Goal: Task Accomplishment & Management: Use online tool/utility

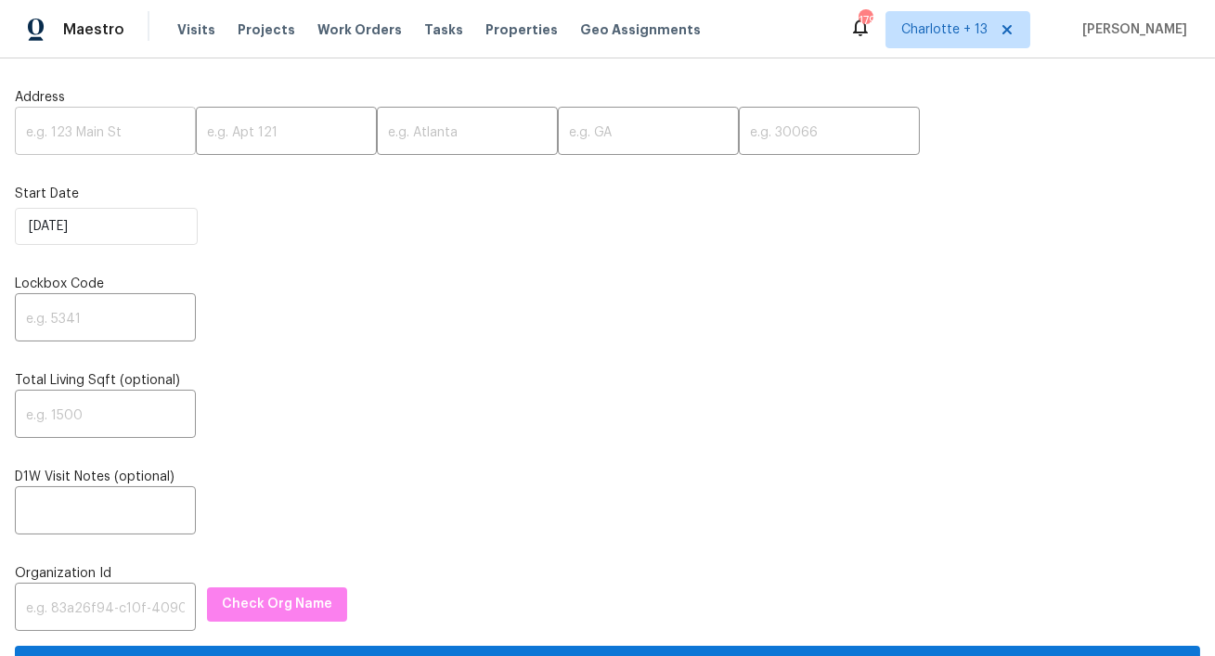
click at [67, 142] on input "text" at bounding box center [105, 133] width 181 height 44
paste input "[STREET_ADDRESS]"
click at [135, 134] on input "[STREET_ADDRESS]" at bounding box center [105, 133] width 181 height 44
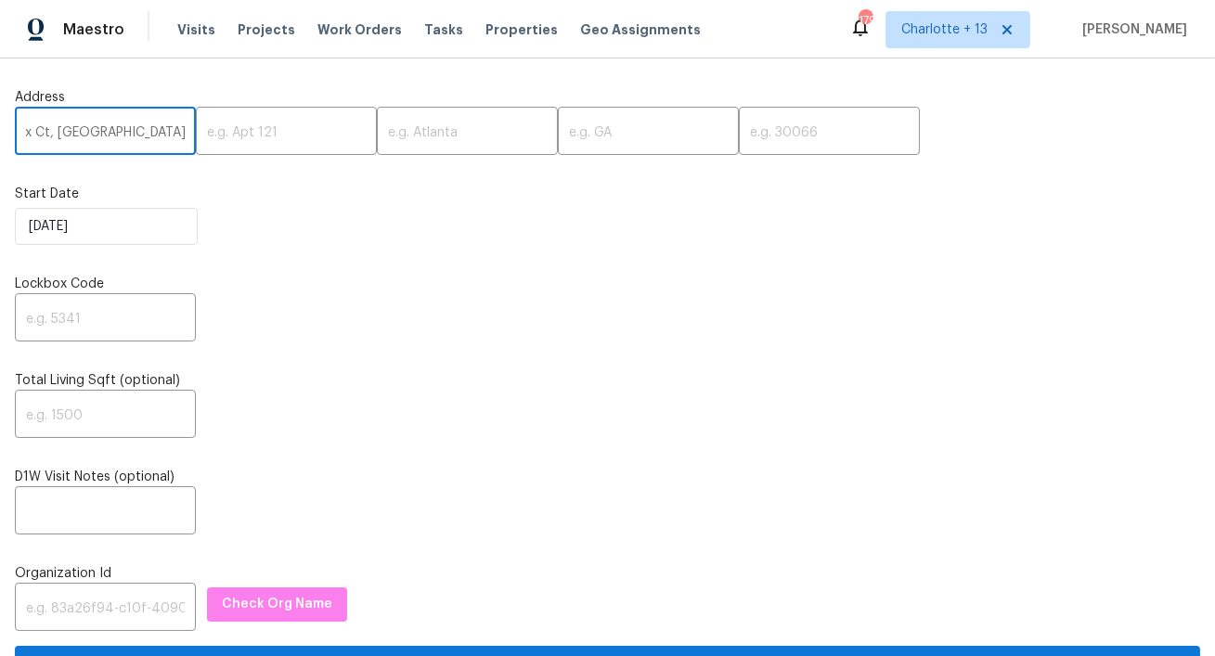
scroll to position [0, 11]
type input "340 Onyx Ct, [GEOGRAPHIC_DATA], [GEOGRAPHIC_DATA]"
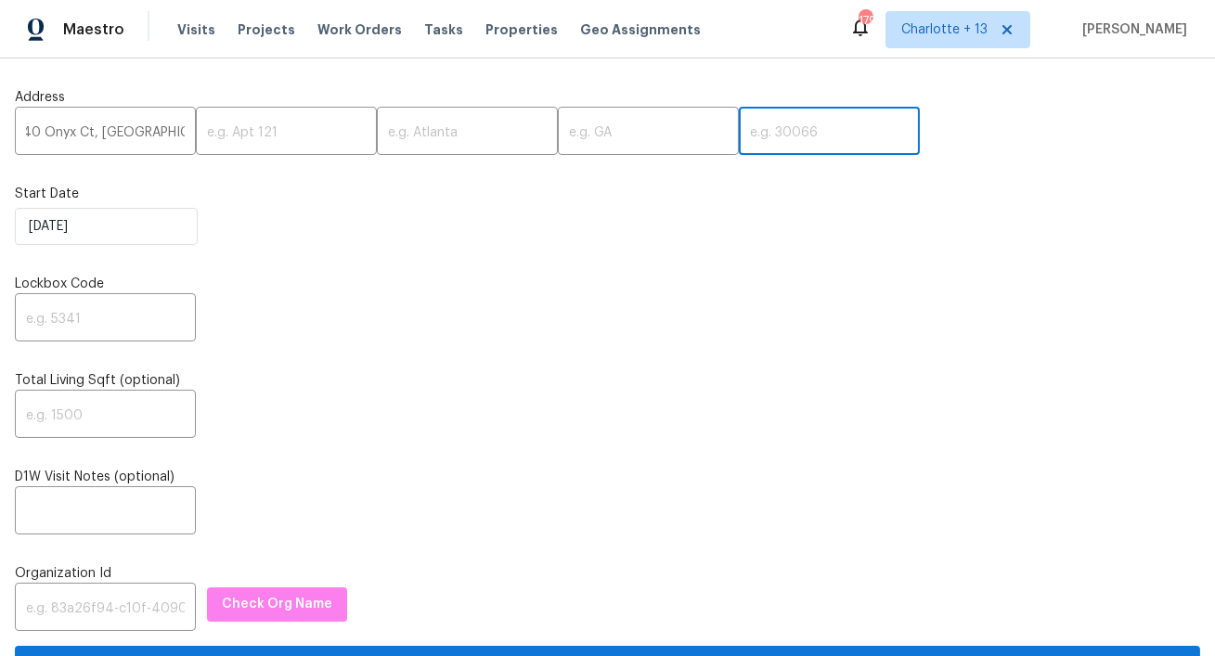
scroll to position [0, 0]
click at [739, 131] on input "text" at bounding box center [829, 133] width 181 height 44
paste input "30349"
type input "30349"
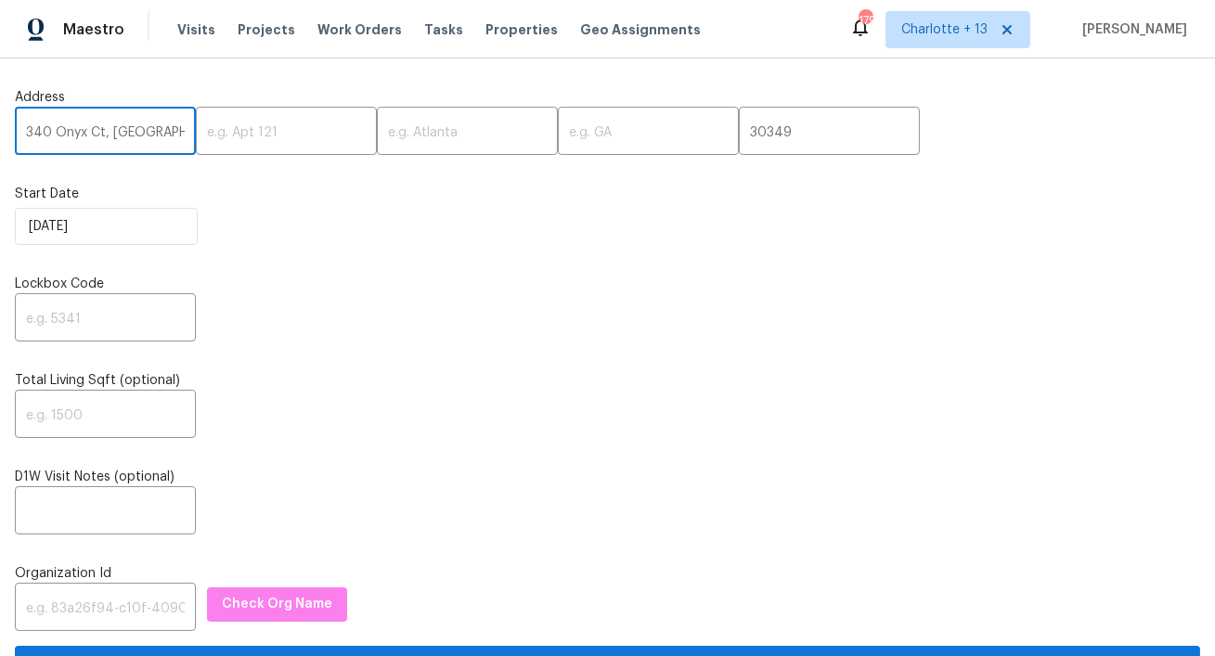
click at [126, 138] on input "340 Onyx Ct, [GEOGRAPHIC_DATA], [GEOGRAPHIC_DATA]" at bounding box center [105, 133] width 181 height 44
type input "[STREET_ADDRESS]"
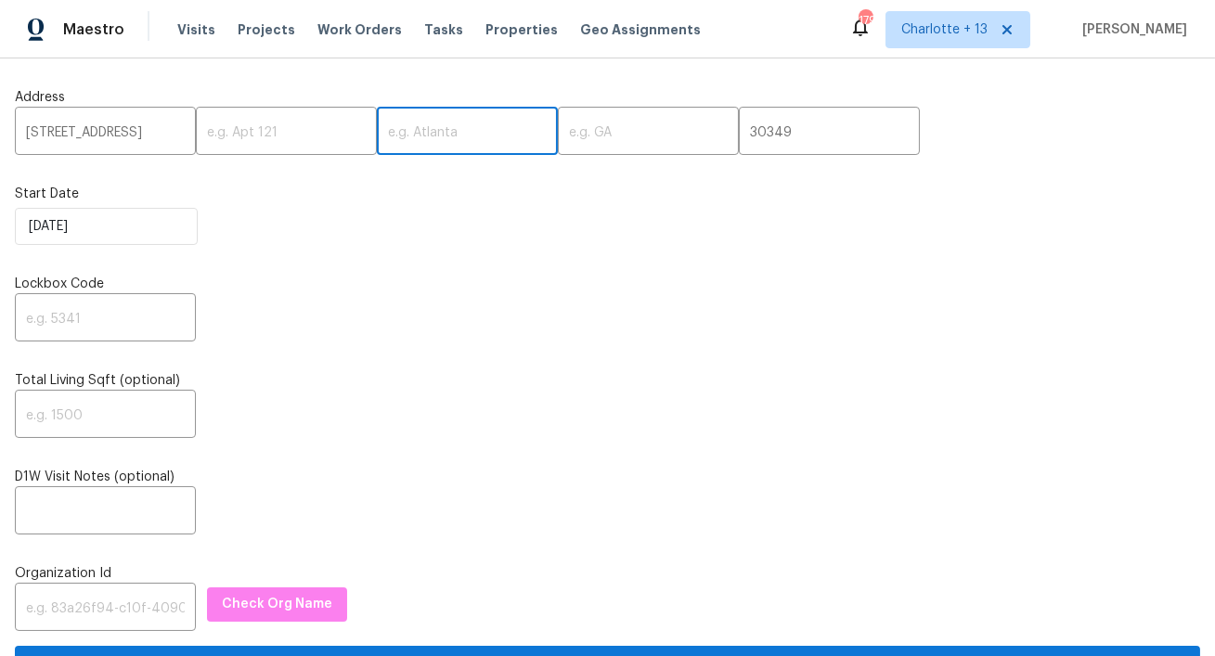
click at [394, 137] on input "text" at bounding box center [467, 133] width 181 height 44
paste input "[GEOGRAPHIC_DATA]"
type input "[GEOGRAPHIC_DATA]"
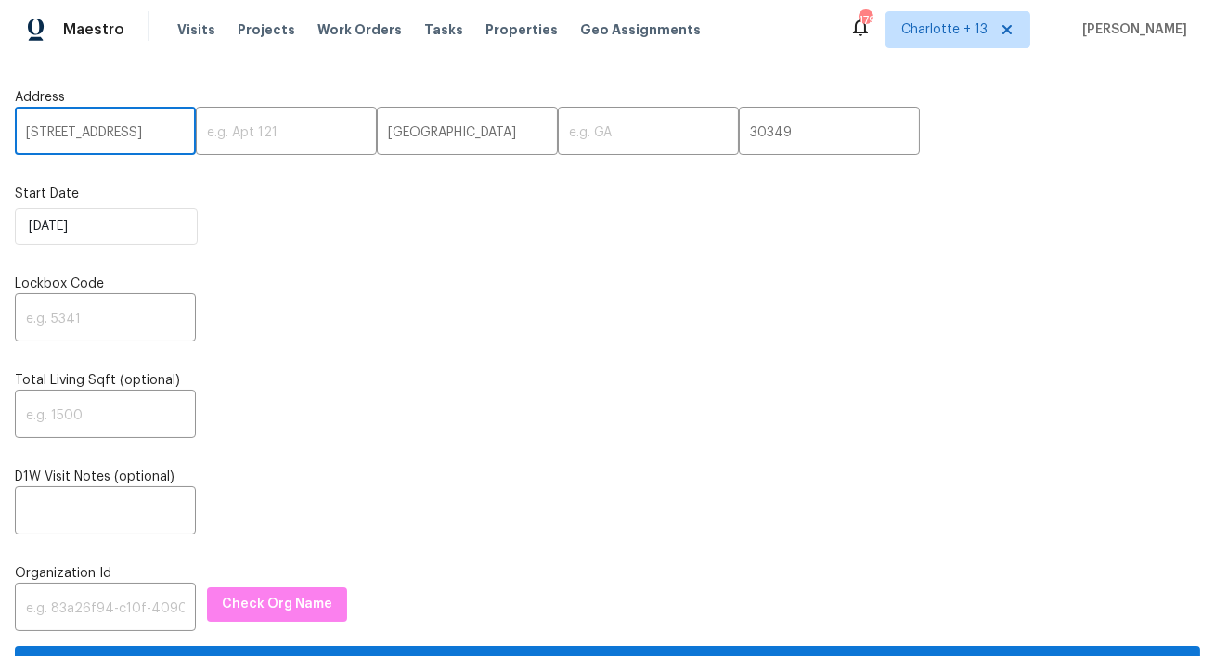
click at [123, 132] on input "[STREET_ADDRESS]" at bounding box center [105, 133] width 181 height 44
type input "340 Onyx Ct,,"
click at [588, 138] on input "text" at bounding box center [648, 133] width 181 height 44
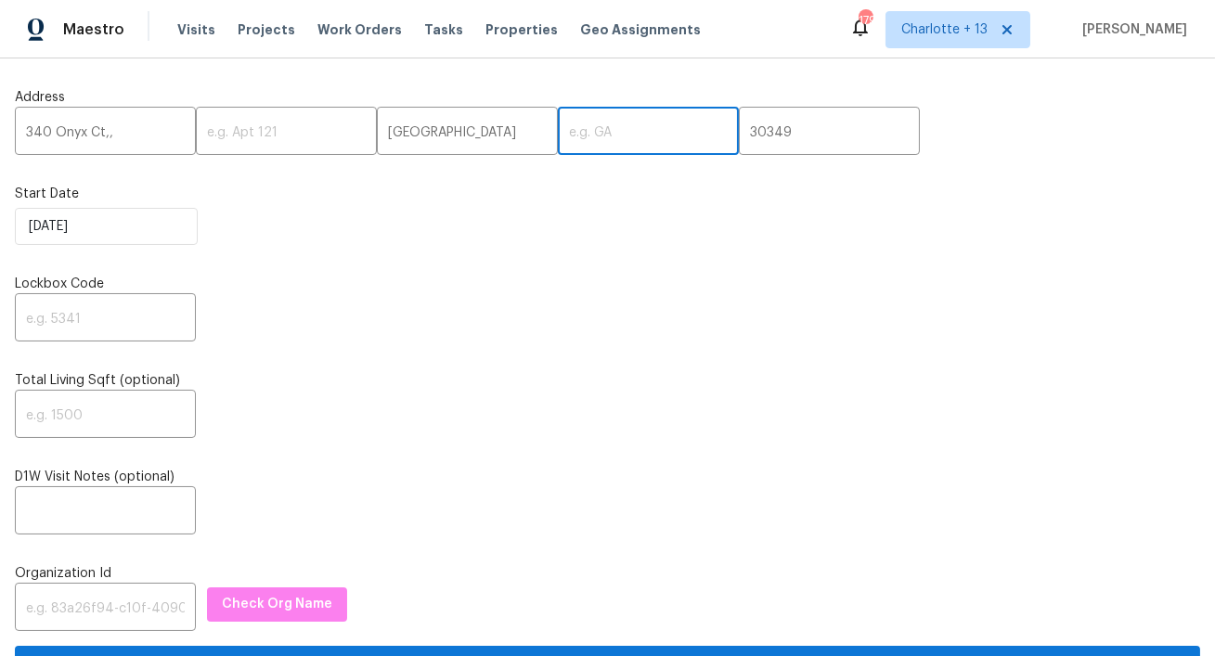
paste input "GA"
type input "GA"
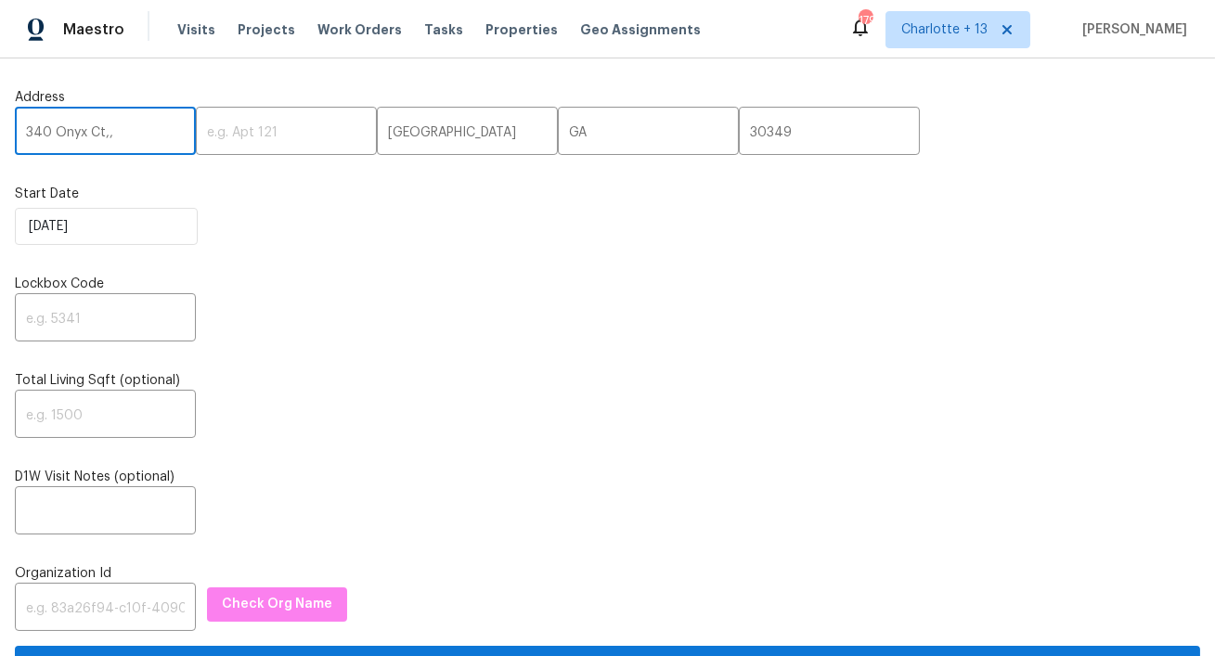
click at [114, 142] on input "340 Onyx Ct,," at bounding box center [105, 133] width 181 height 44
type input "340 Onyx Ct"
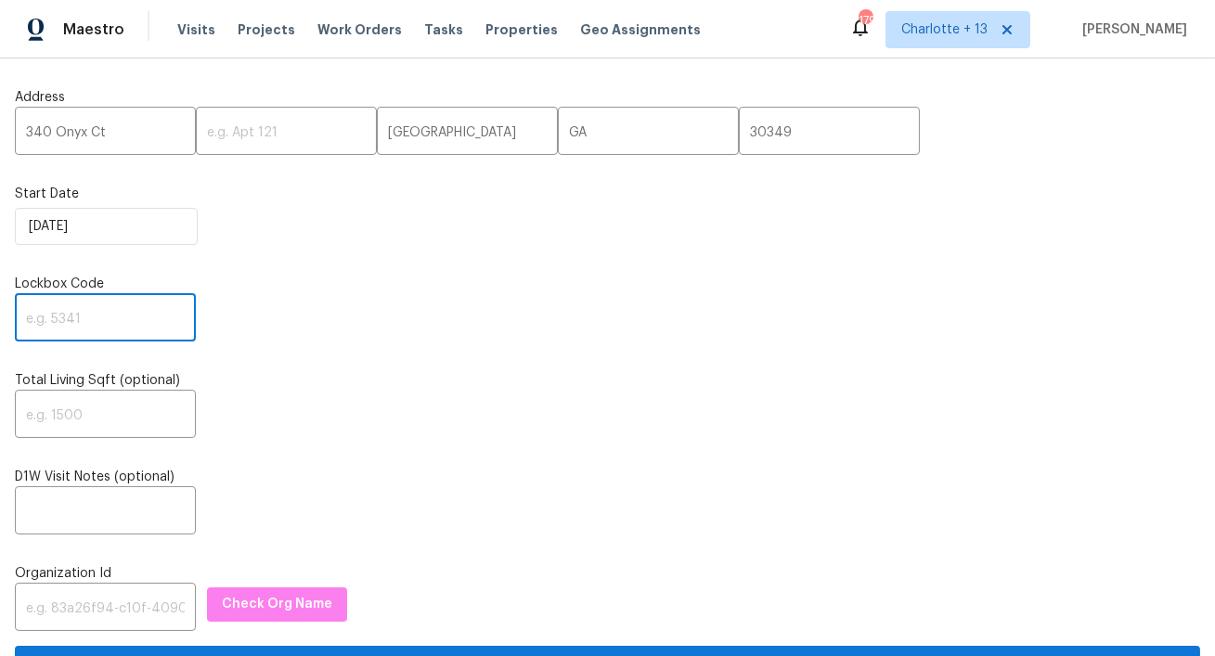
click at [35, 327] on input "text" at bounding box center [105, 320] width 181 height 44
paste input "1914"
type input "1914"
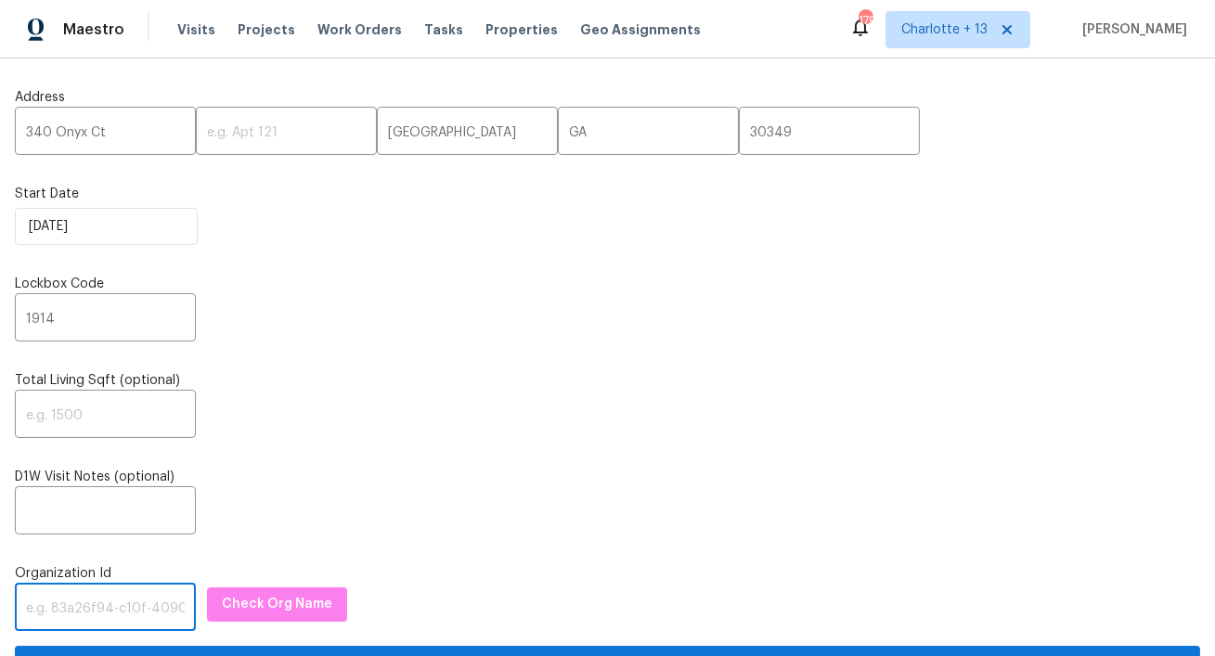
click at [58, 611] on input "text" at bounding box center [105, 610] width 181 height 44
paste input "845f7ff3-78ac-4044-be1e-2a70ff45d03f"
type input "845f7ff3-78ac-4044-be1e-2a70ff45d03f"
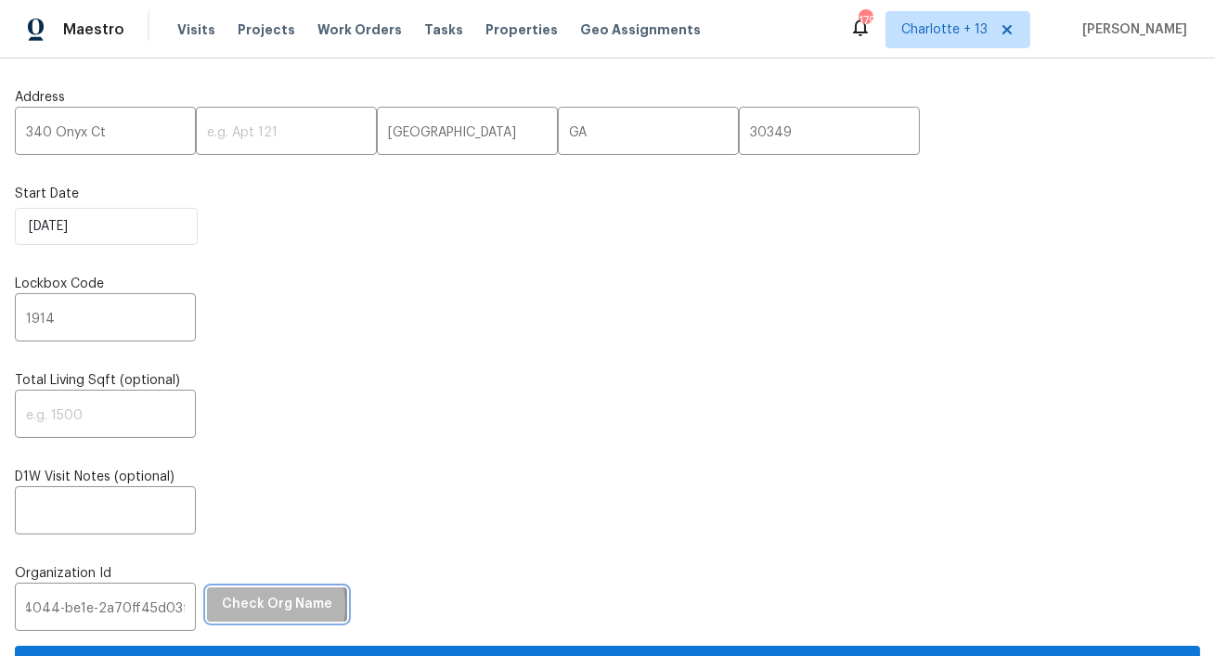
click at [243, 608] on span "Check Org Name" at bounding box center [277, 604] width 110 height 23
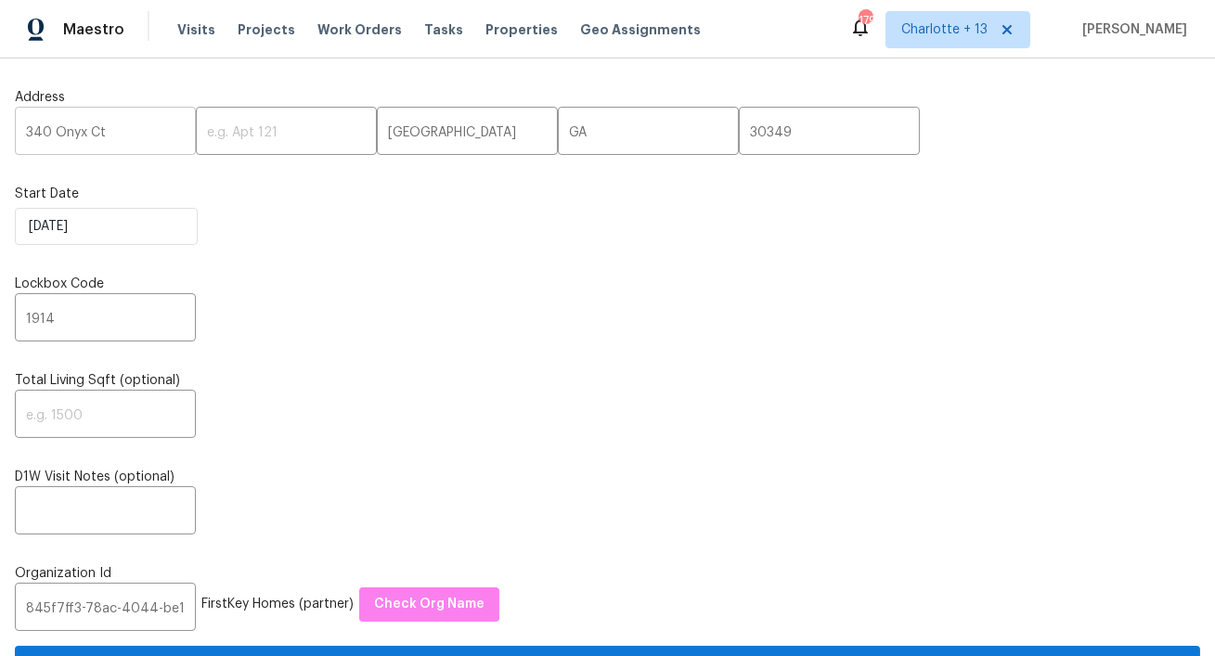
click at [65, 136] on input "340 Onyx Ct" at bounding box center [105, 133] width 181 height 44
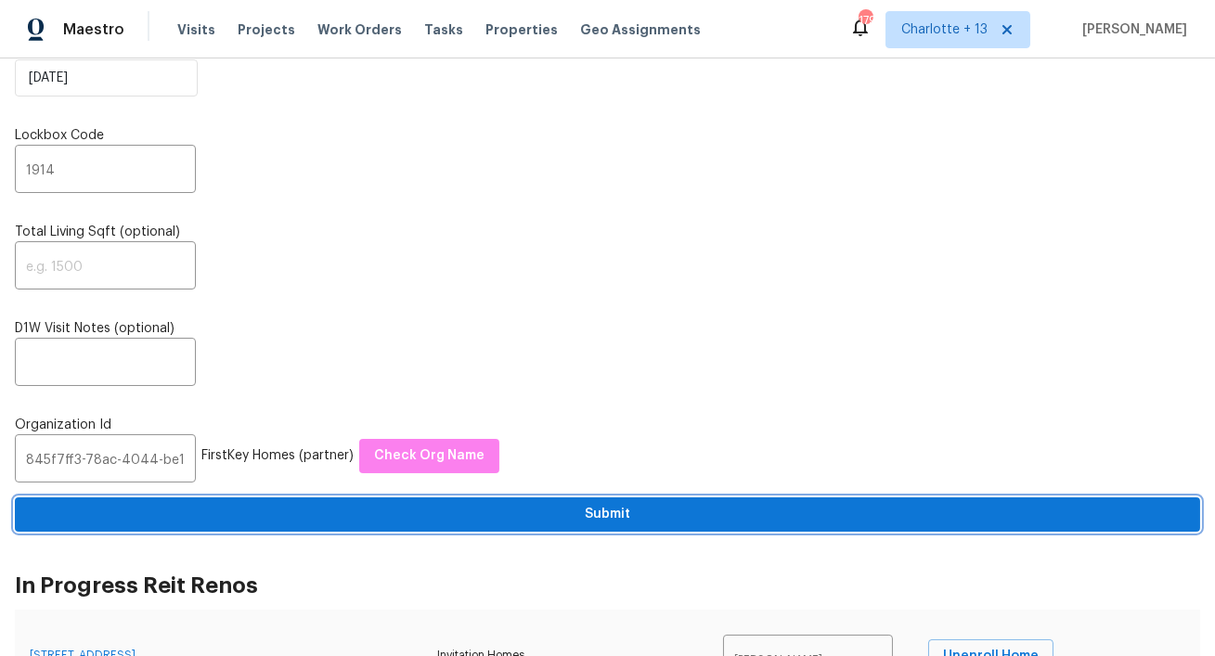
click at [598, 515] on span "Submit" at bounding box center [608, 514] width 1156 height 23
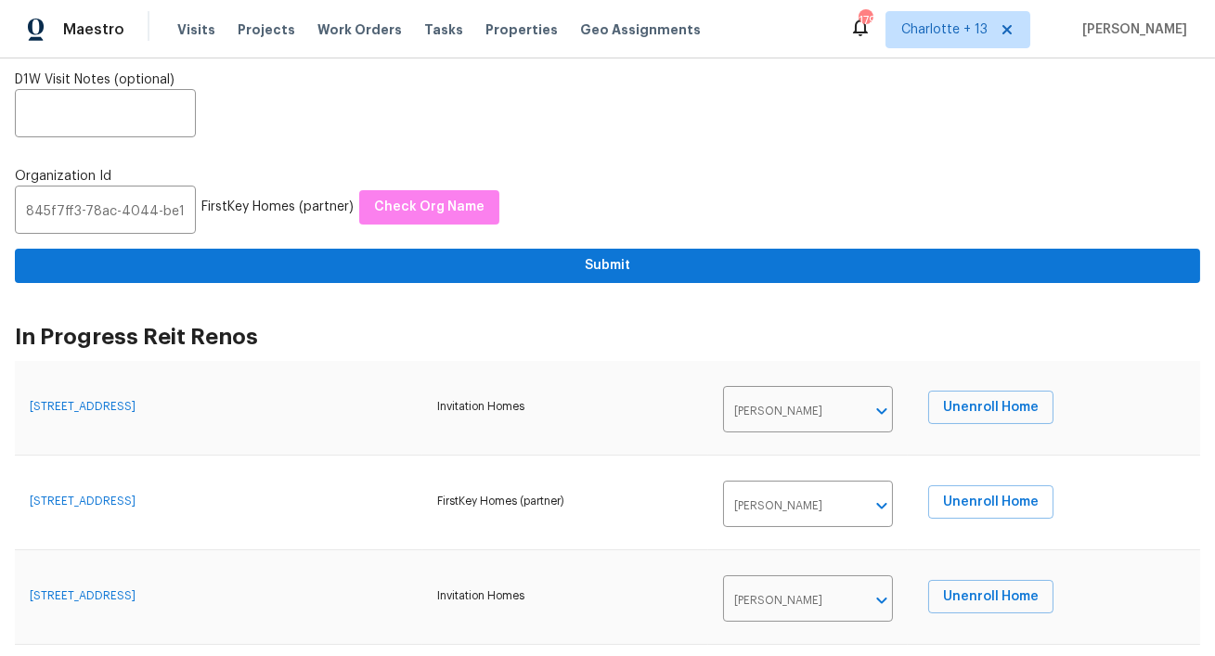
scroll to position [438, 0]
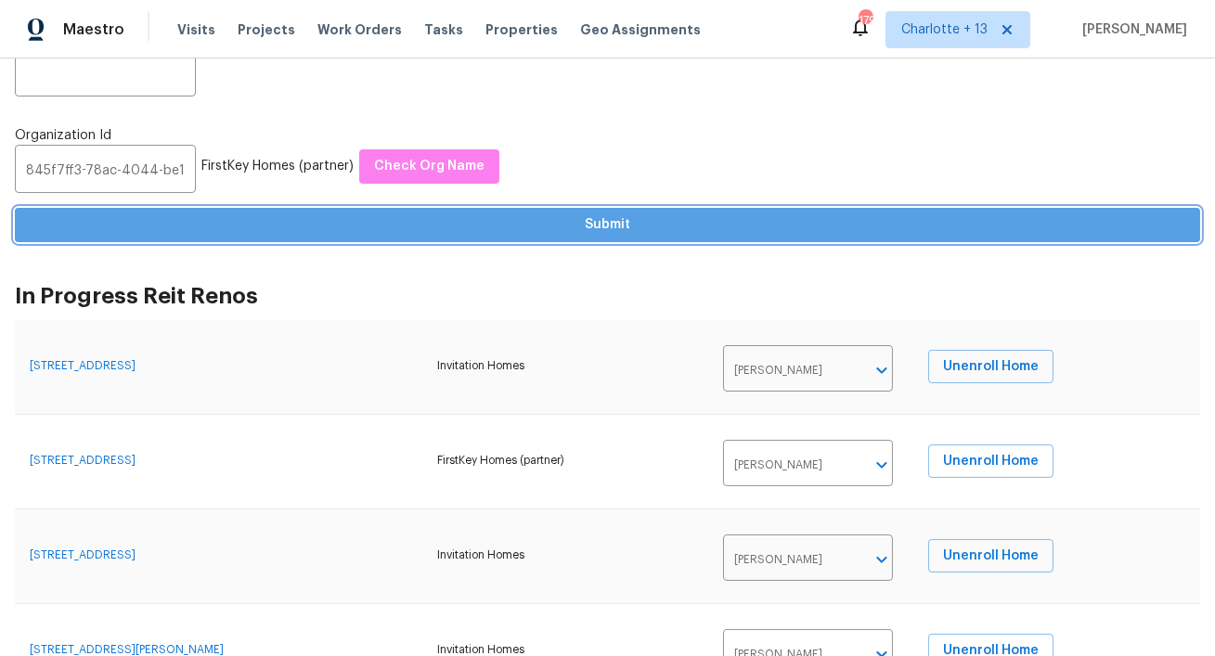
click at [617, 224] on span "Submit" at bounding box center [608, 224] width 1156 height 23
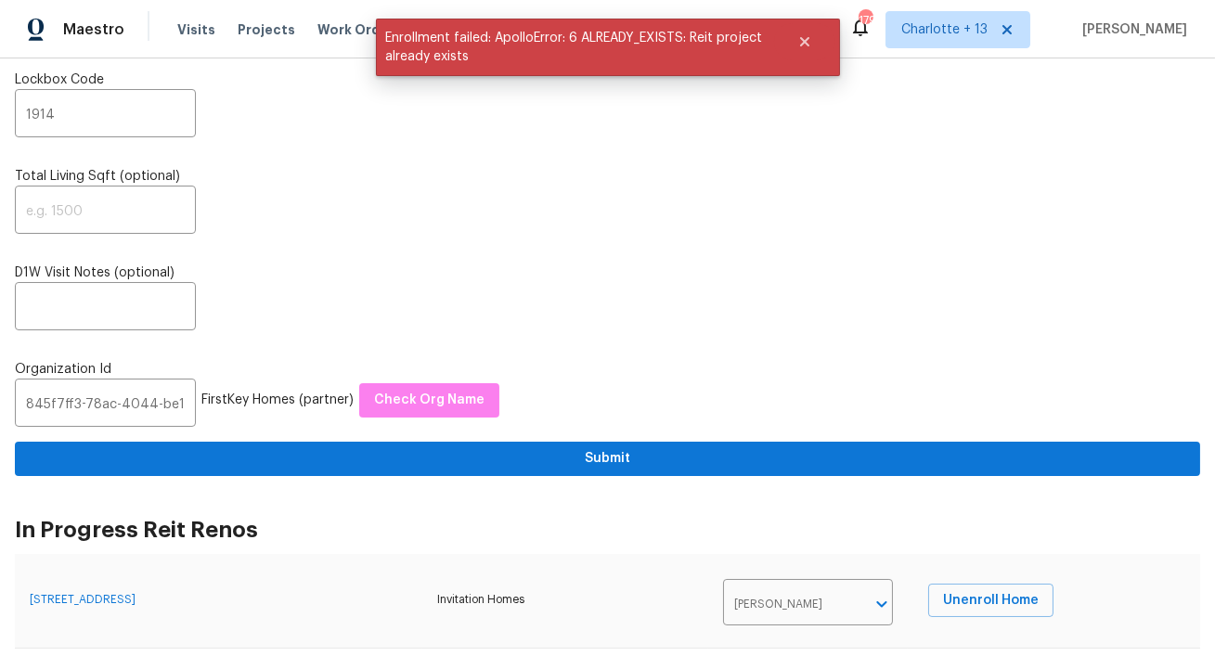
scroll to position [0, 0]
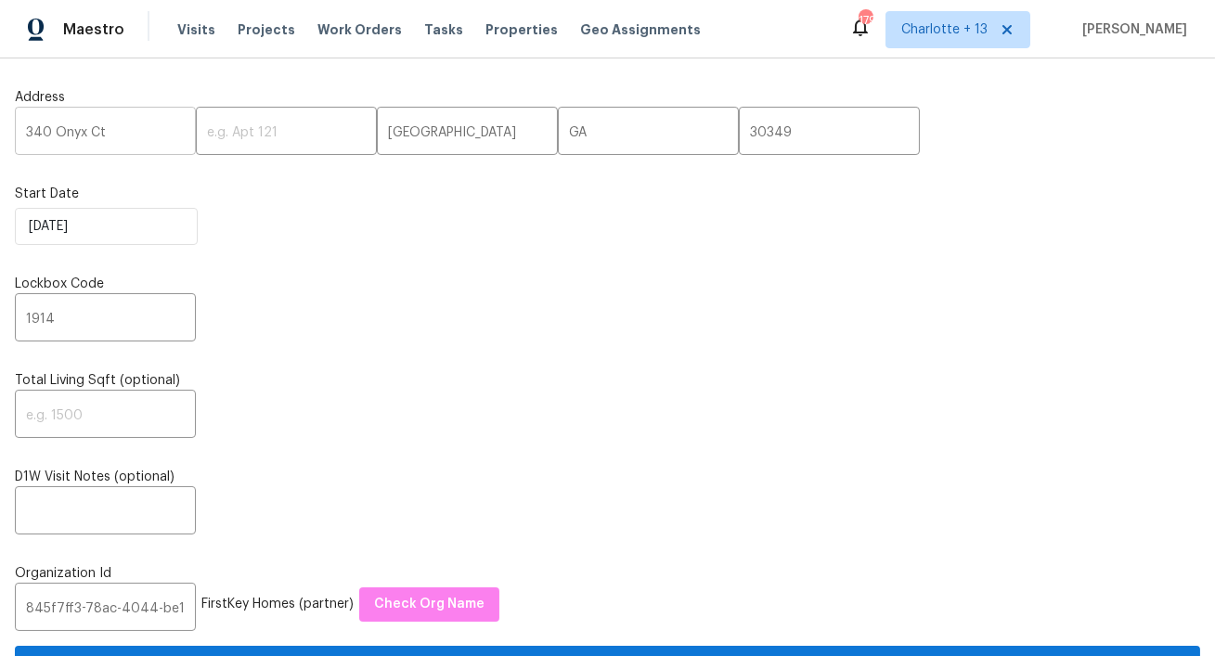
click at [58, 132] on input "340 Onyx Ct" at bounding box center [105, 133] width 181 height 44
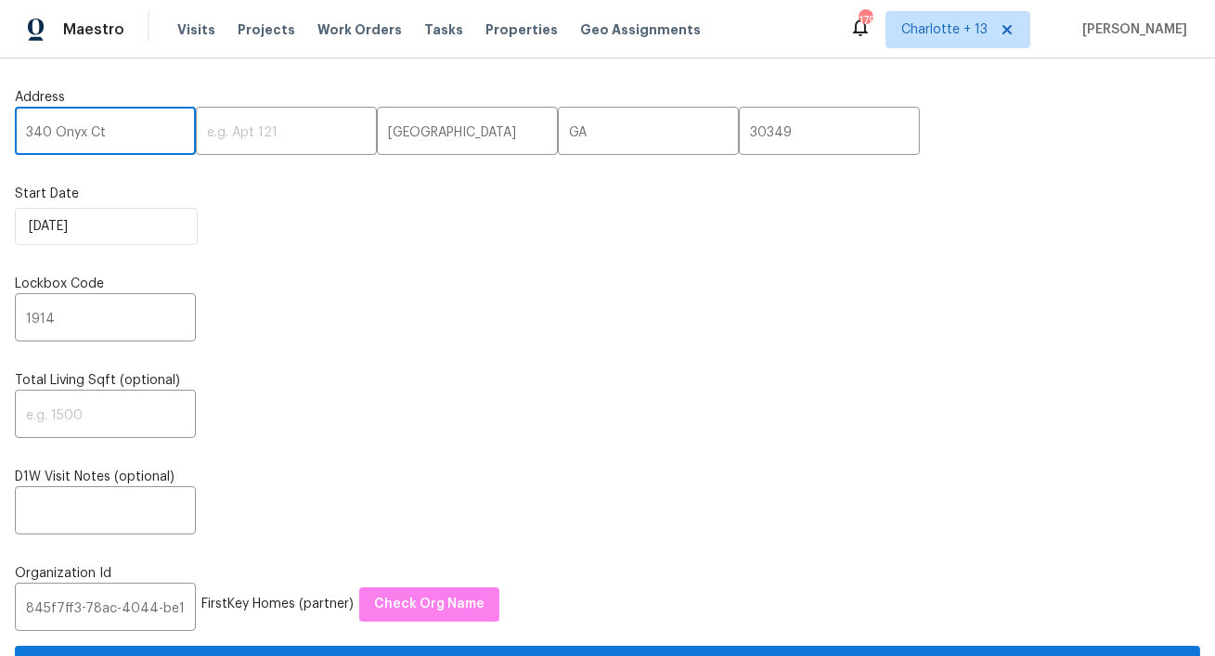
paste input "[STREET_ADDRESS]"
click at [136, 132] on input "[STREET_ADDRESS]" at bounding box center [105, 133] width 181 height 44
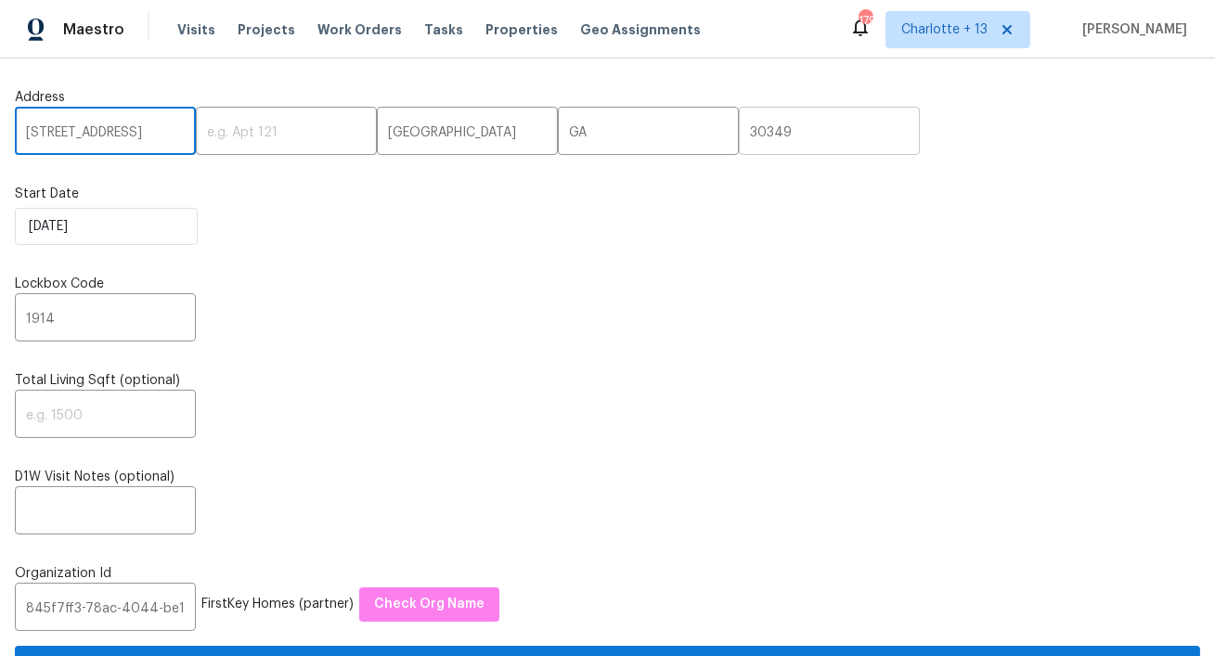
type input "[STREET_ADDRESS]"
click at [739, 128] on input "30349" at bounding box center [829, 133] width 181 height 44
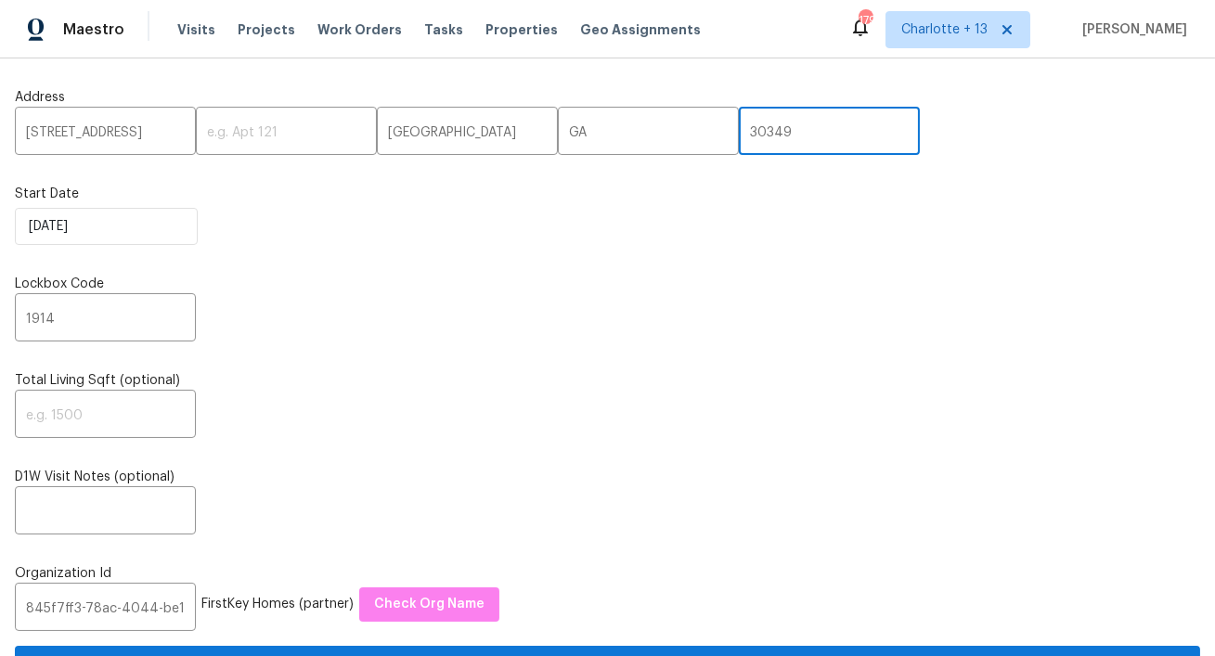
click at [739, 128] on input "30349" at bounding box center [829, 133] width 181 height 44
paste input "088"
type input "30088"
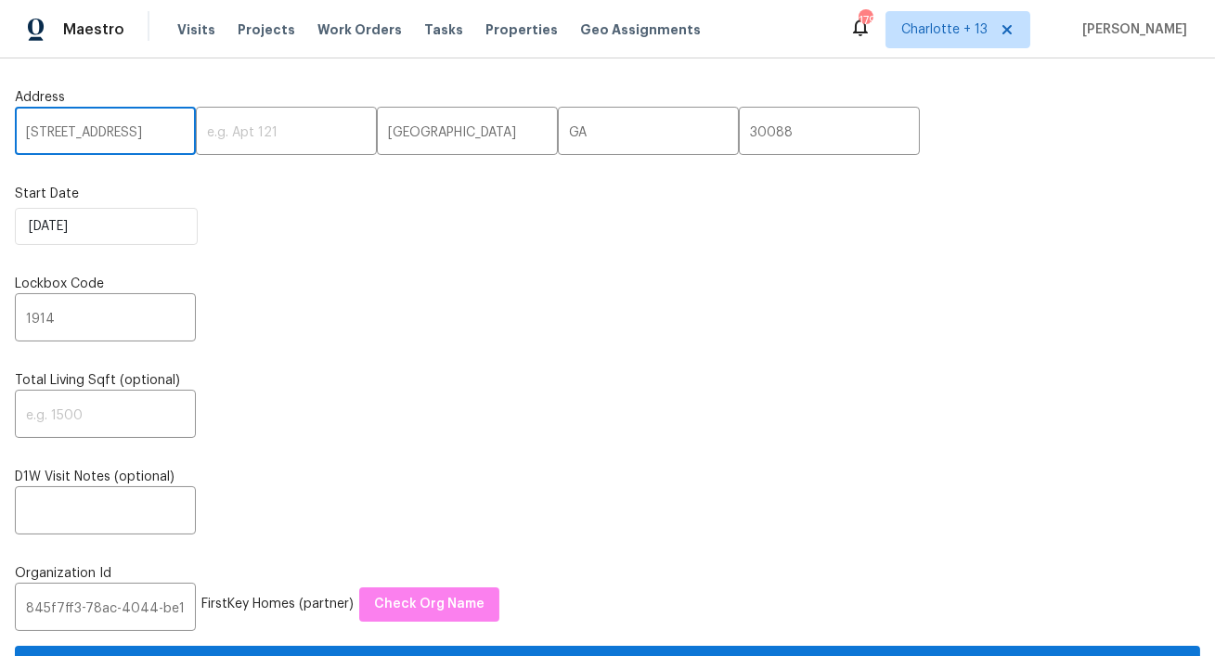
click at [149, 130] on input "[STREET_ADDRESS]" at bounding box center [105, 133] width 181 height 44
drag, startPoint x: 141, startPoint y: 133, endPoint x: 48, endPoint y: 130, distance: 92.9
click at [48, 130] on input "[STREET_ADDRESS]" at bounding box center [105, 133] width 181 height 44
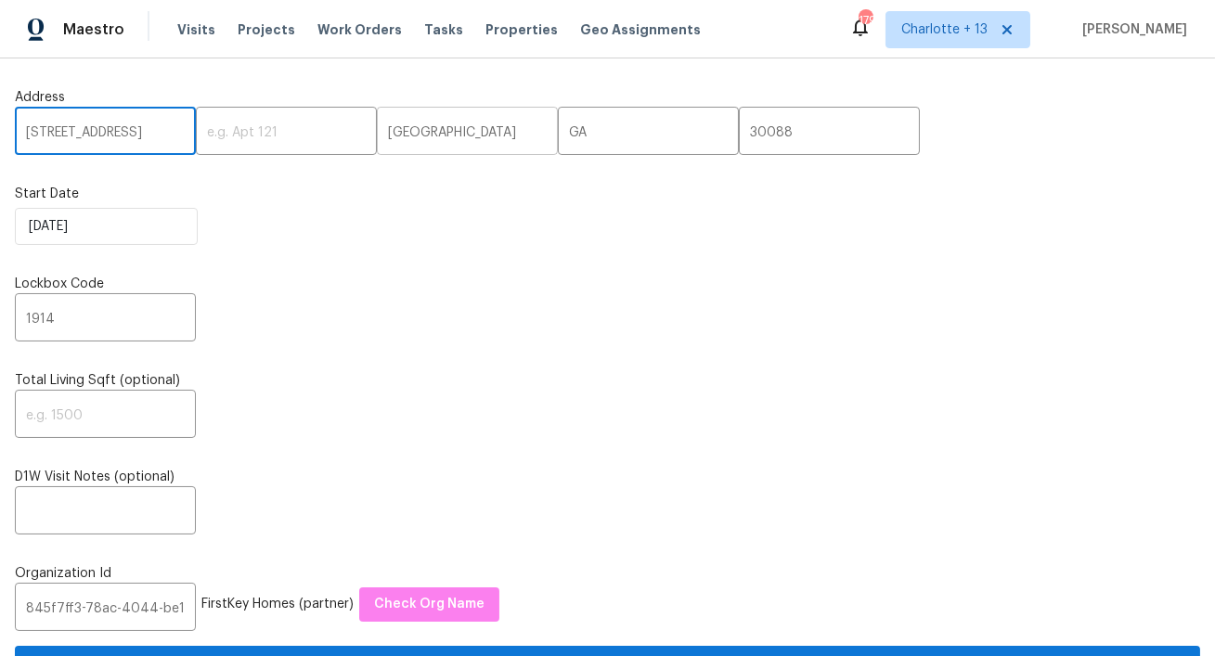
type input "[STREET_ADDRESS]"
click at [386, 136] on input "[GEOGRAPHIC_DATA]" at bounding box center [467, 133] width 181 height 44
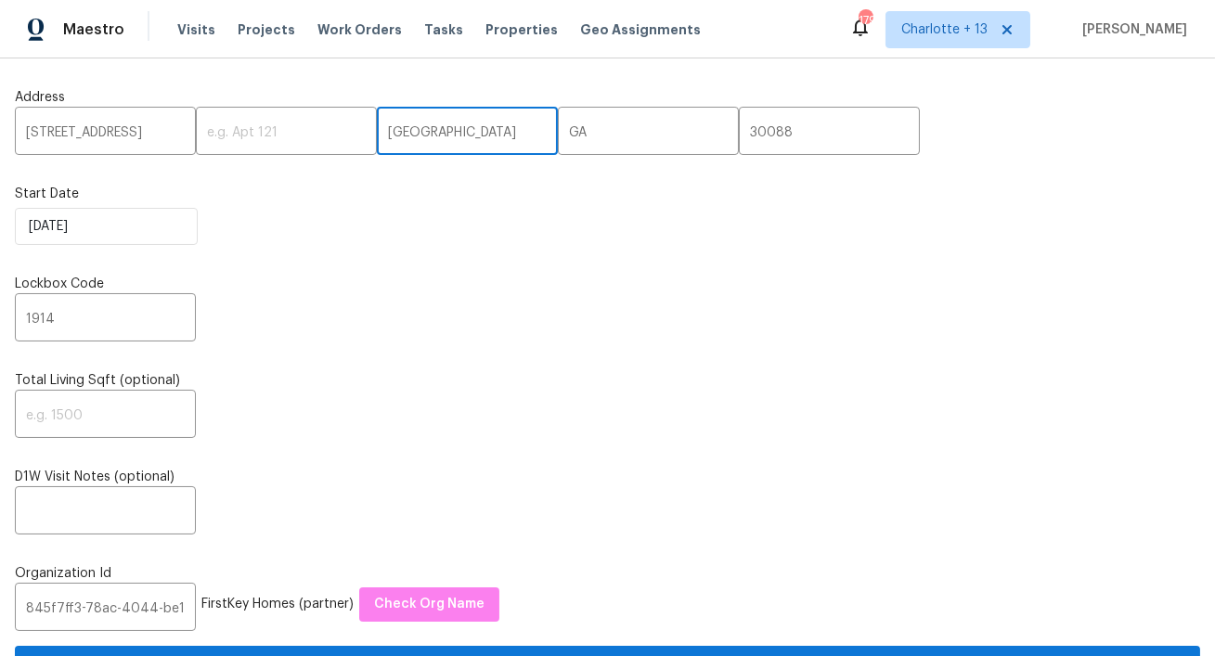
click at [386, 136] on input "[GEOGRAPHIC_DATA]" at bounding box center [467, 133] width 181 height 44
paste input "Stone Mountain"
type input "Stone Mountain"
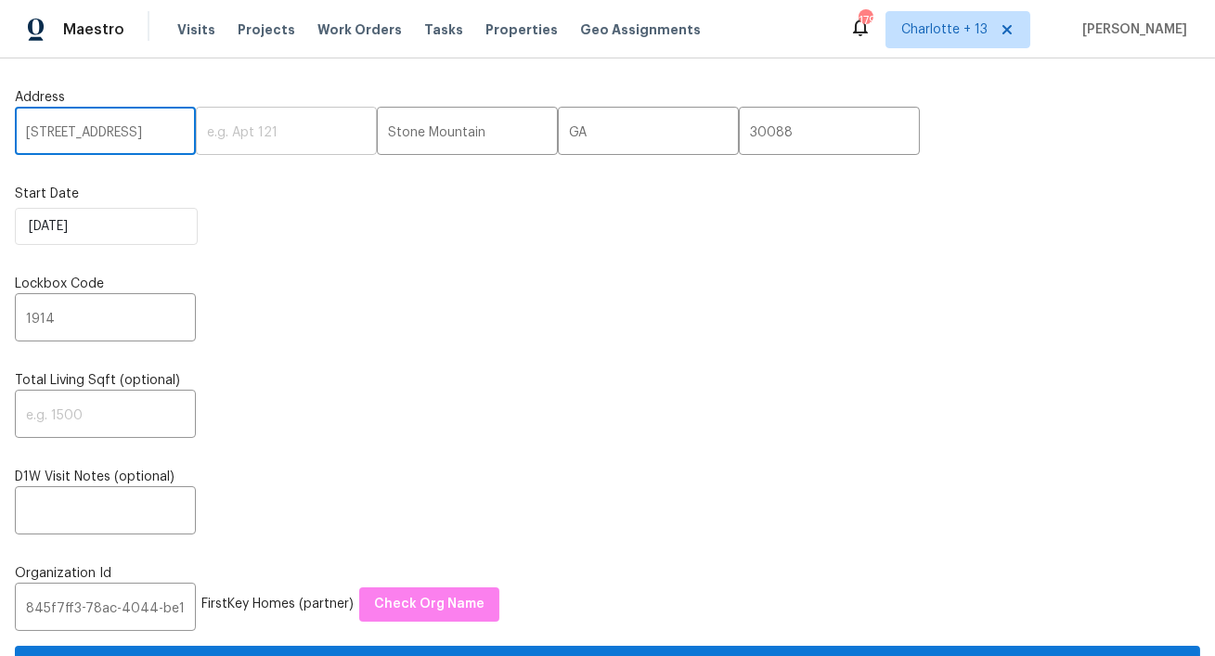
scroll to position [0, 19]
drag, startPoint x: 152, startPoint y: 136, endPoint x: 228, endPoint y: 135, distance: 76.1
click at [228, 135] on div "[STREET_ADDRESS] ​ ​ Stone Mountain ​ GA ​ 30088 ​" at bounding box center [607, 133] width 1185 height 44
type input "[STREET_ADDRESS]"
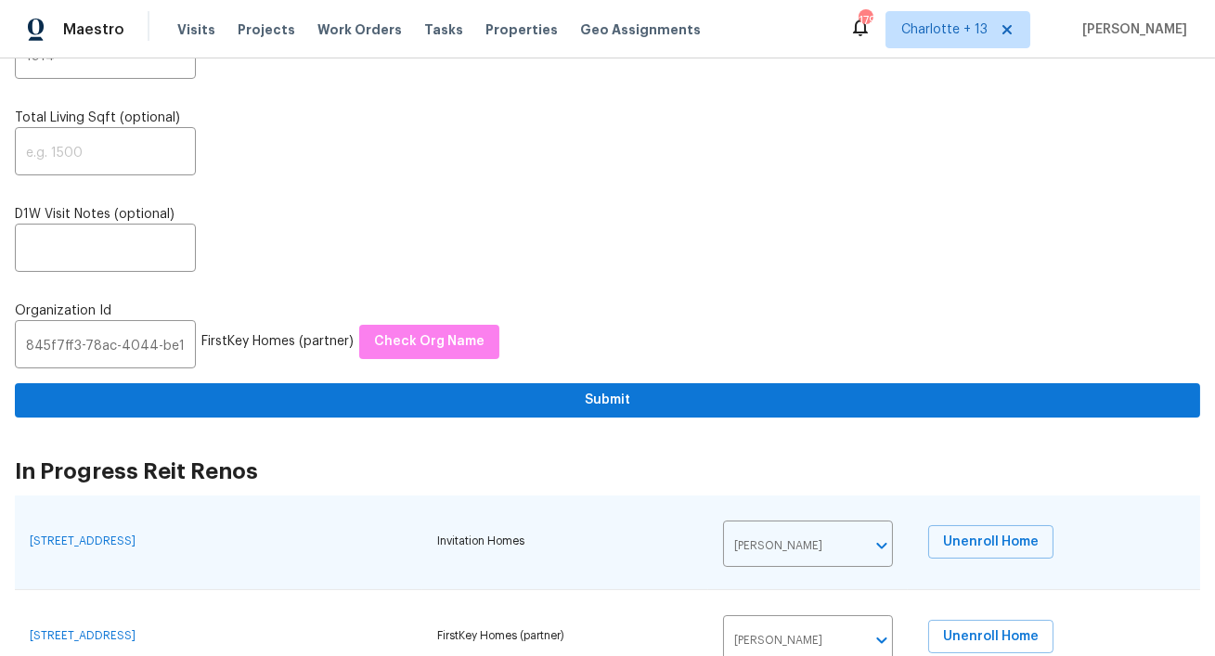
scroll to position [291, 0]
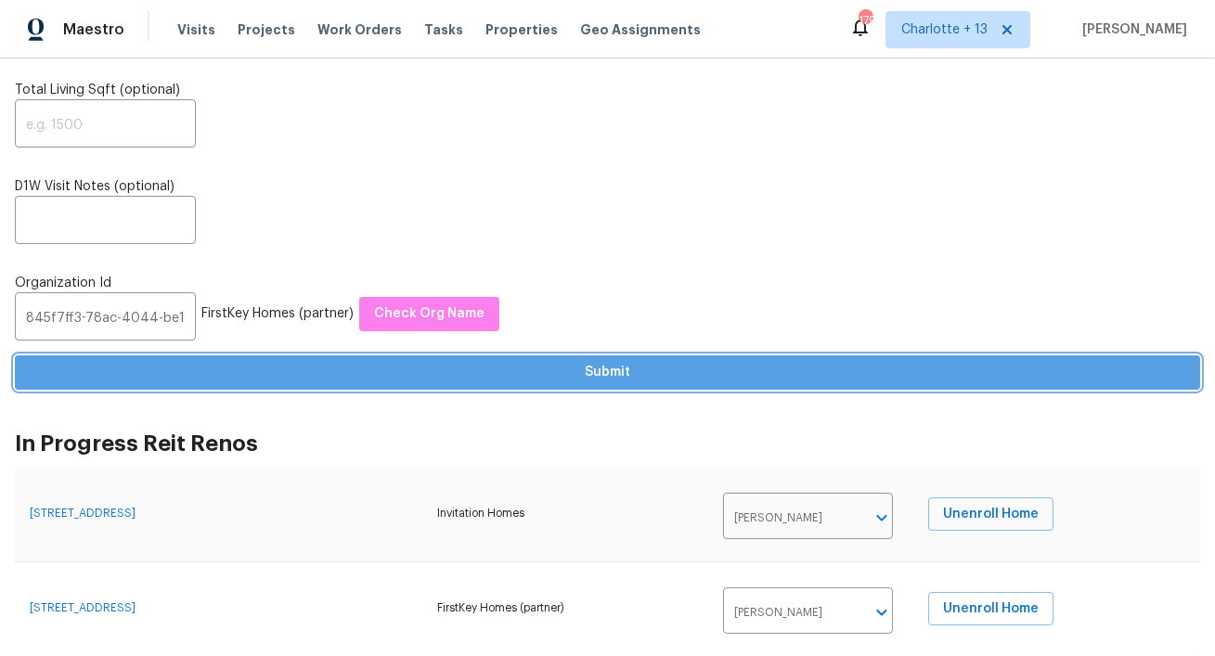
click at [529, 387] on button "Submit" at bounding box center [607, 372] width 1185 height 34
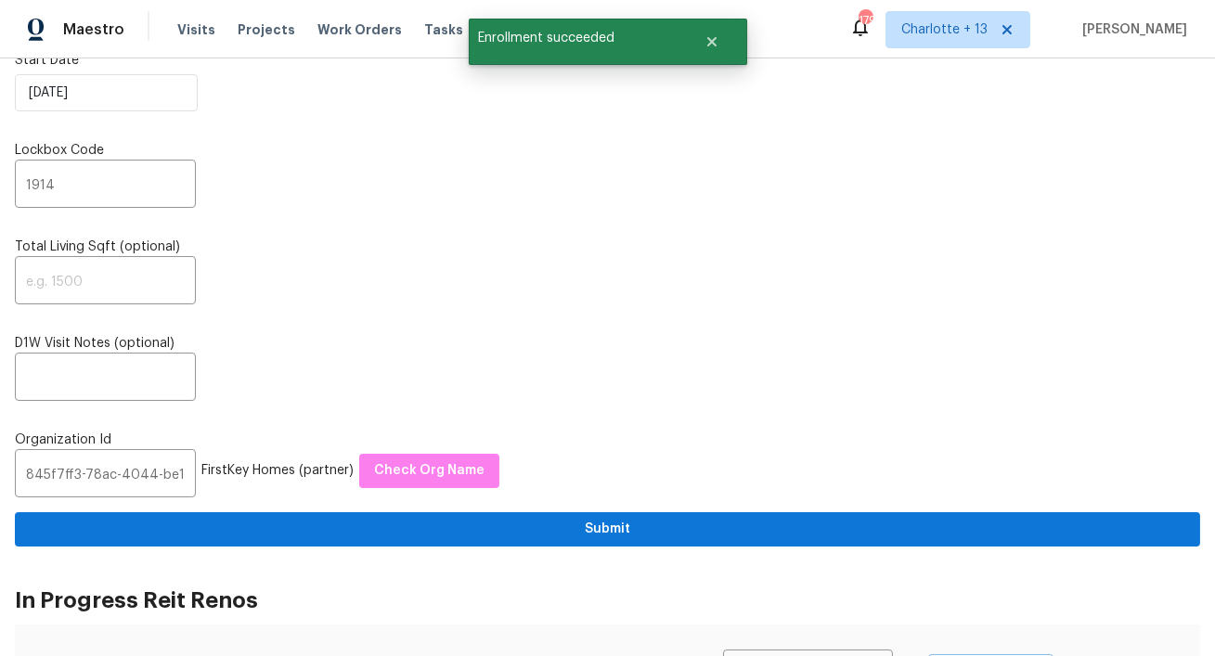
scroll to position [0, 0]
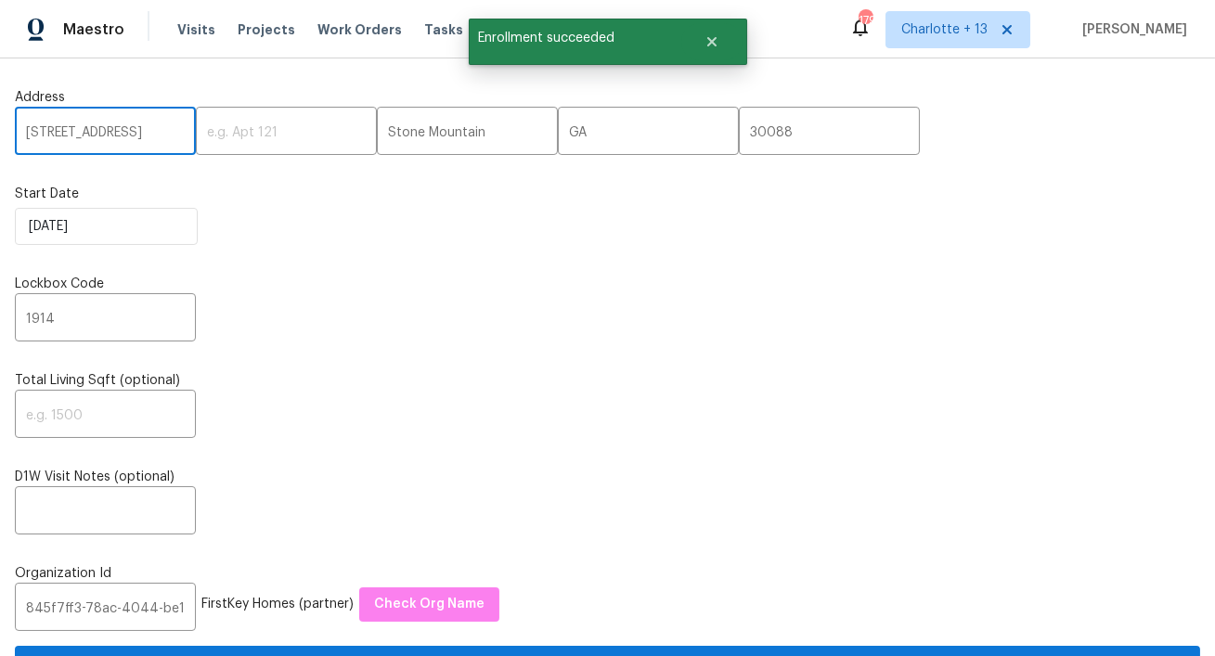
click at [95, 132] on input "[STREET_ADDRESS]" at bounding box center [105, 133] width 181 height 44
click at [185, 35] on span "Visits" at bounding box center [196, 29] width 38 height 19
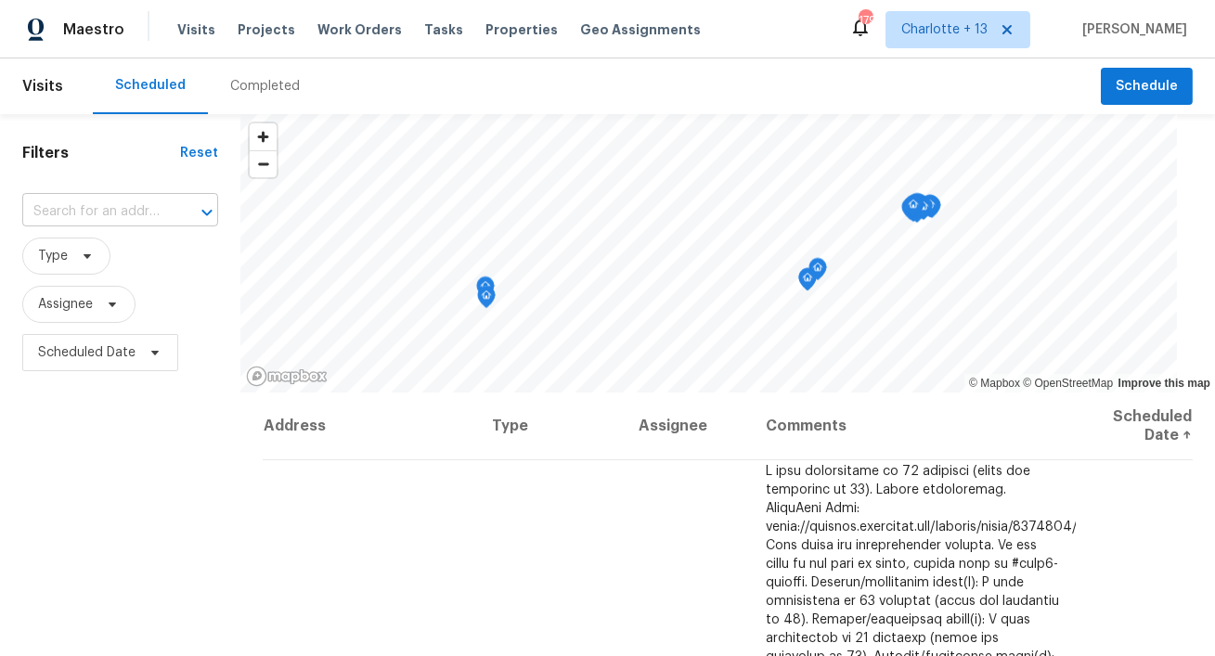
click at [106, 208] on input "text" at bounding box center [94, 212] width 144 height 29
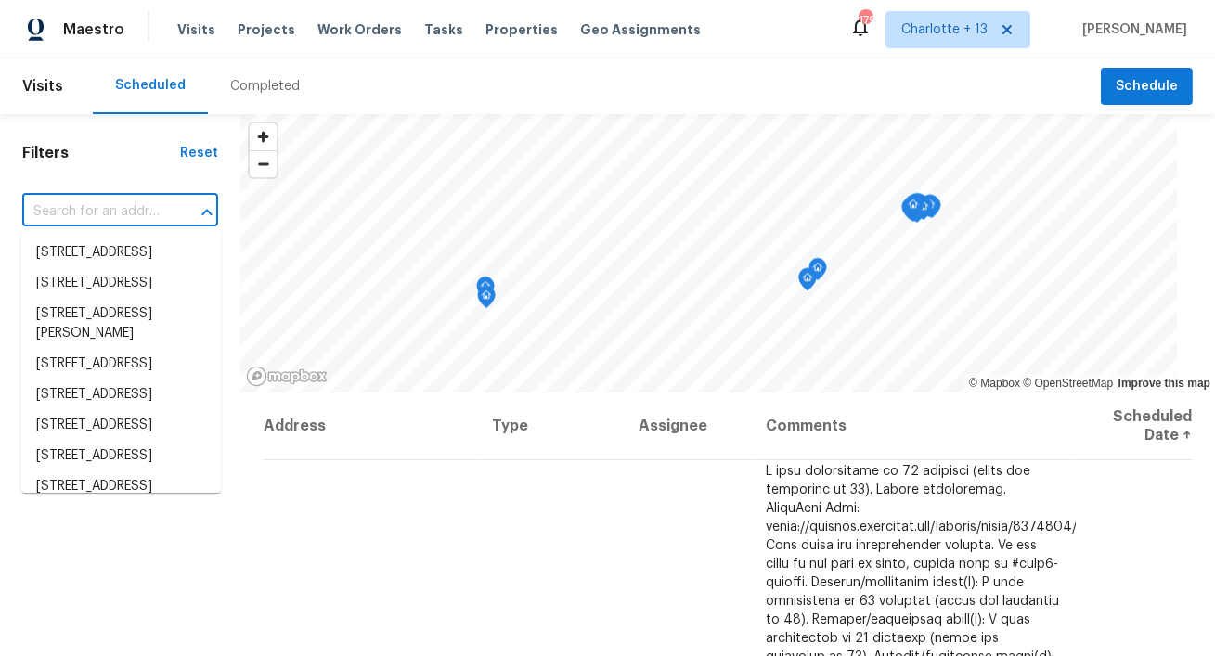
paste input "[STREET_ADDRESS]"
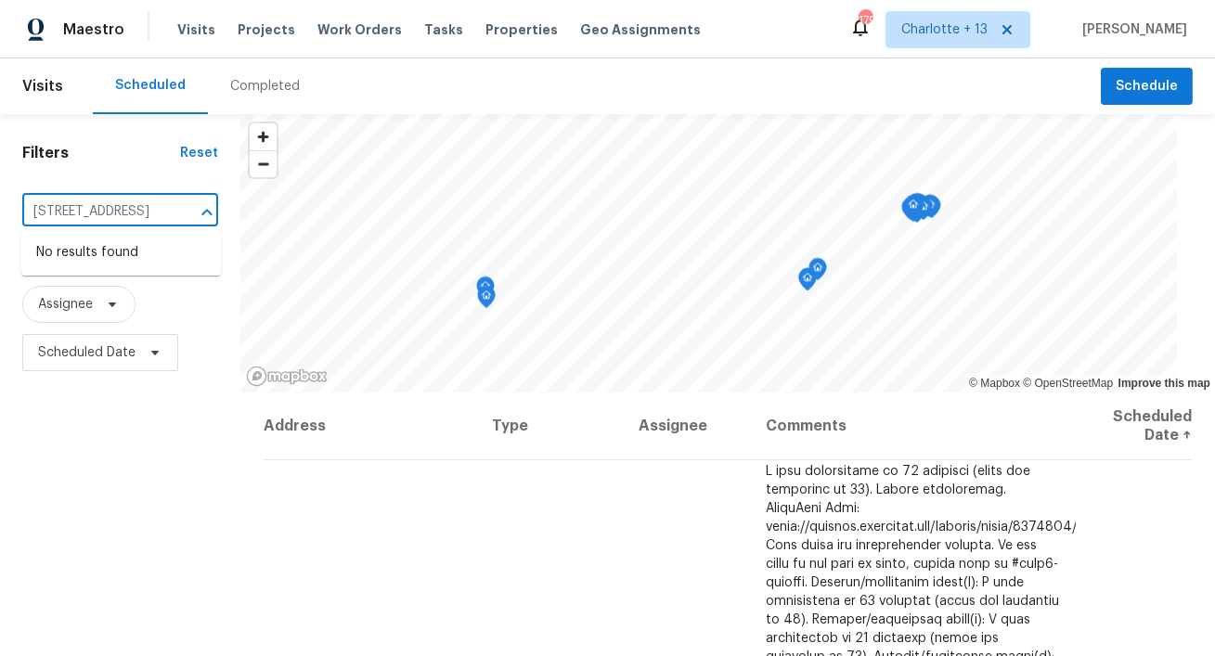
type input "[STREET_ADDRESS]"
click at [959, 36] on span "Charlotte + 13" at bounding box center [944, 29] width 86 height 19
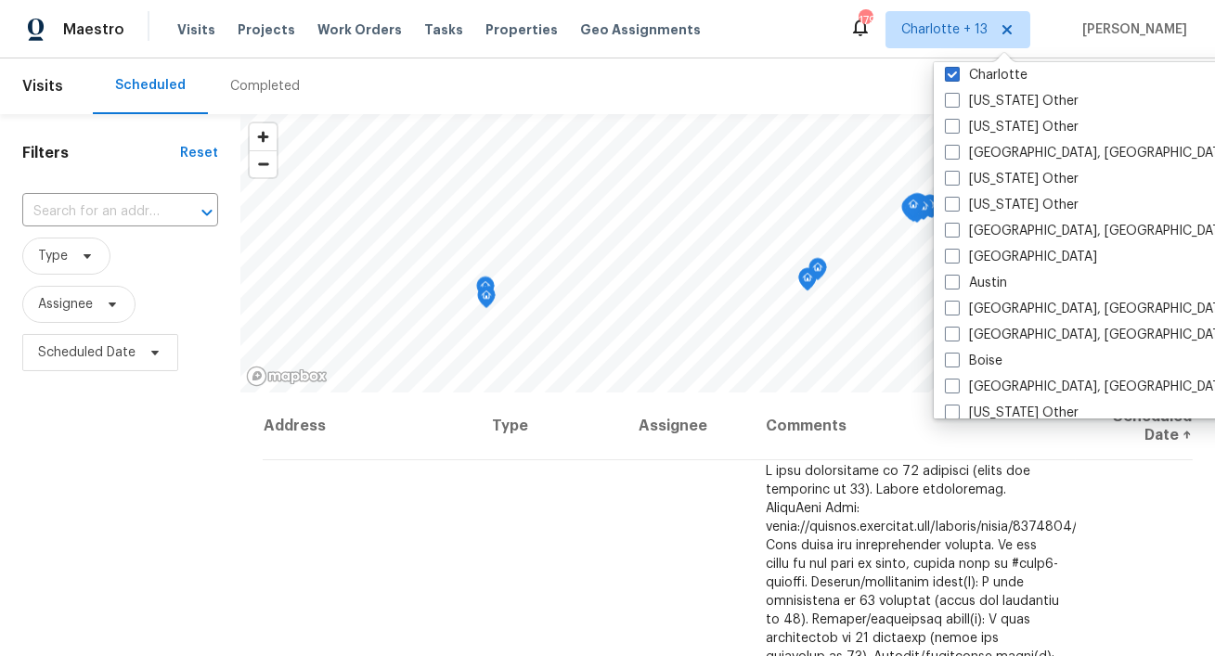
scroll to position [394, 0]
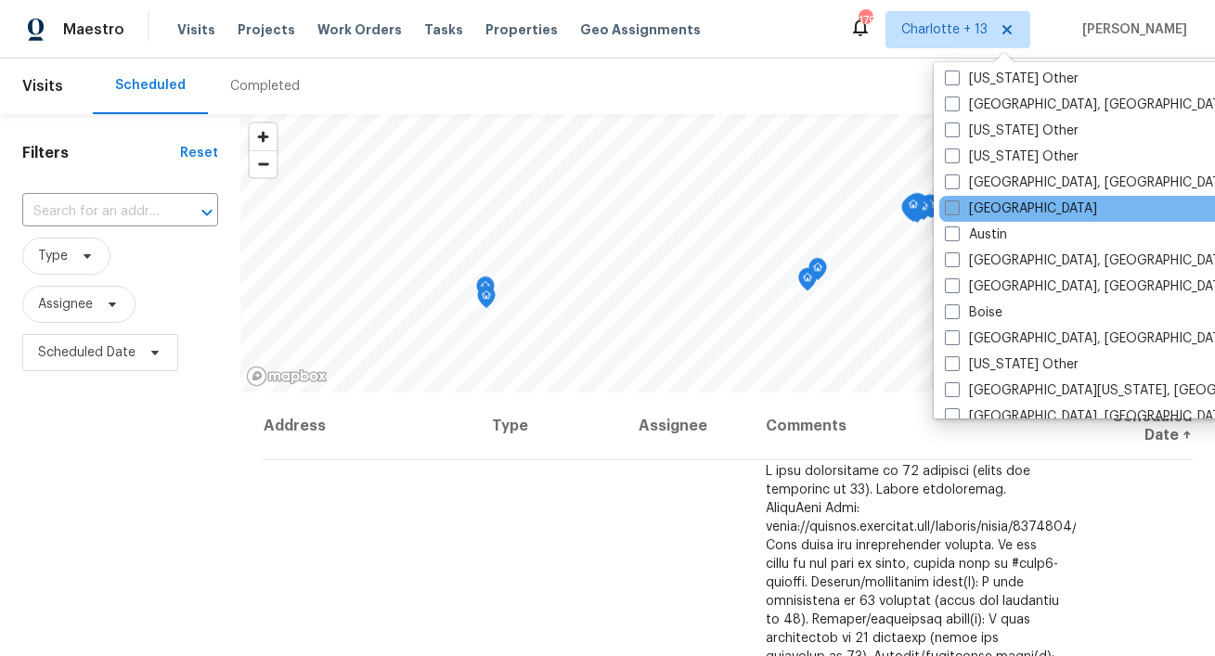
click at [977, 202] on label "[GEOGRAPHIC_DATA]" at bounding box center [1021, 209] width 152 height 19
click at [957, 202] on input "[GEOGRAPHIC_DATA]" at bounding box center [951, 206] width 12 height 12
checkbox input "true"
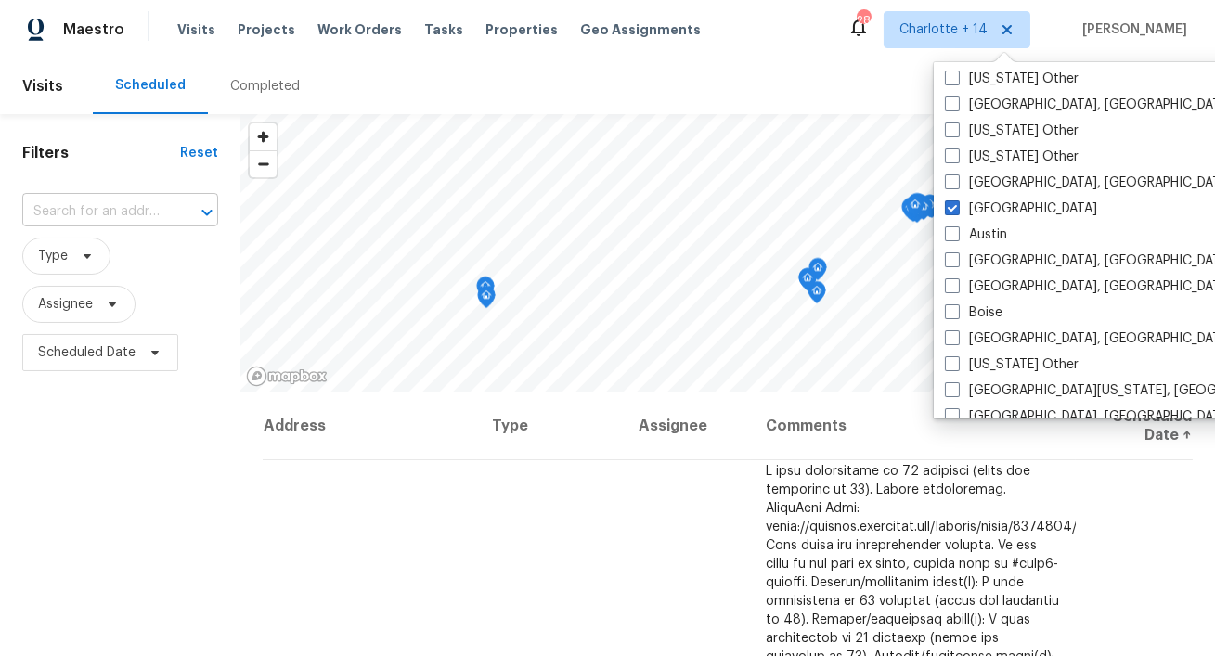
click at [126, 206] on input "text" at bounding box center [94, 212] width 144 height 29
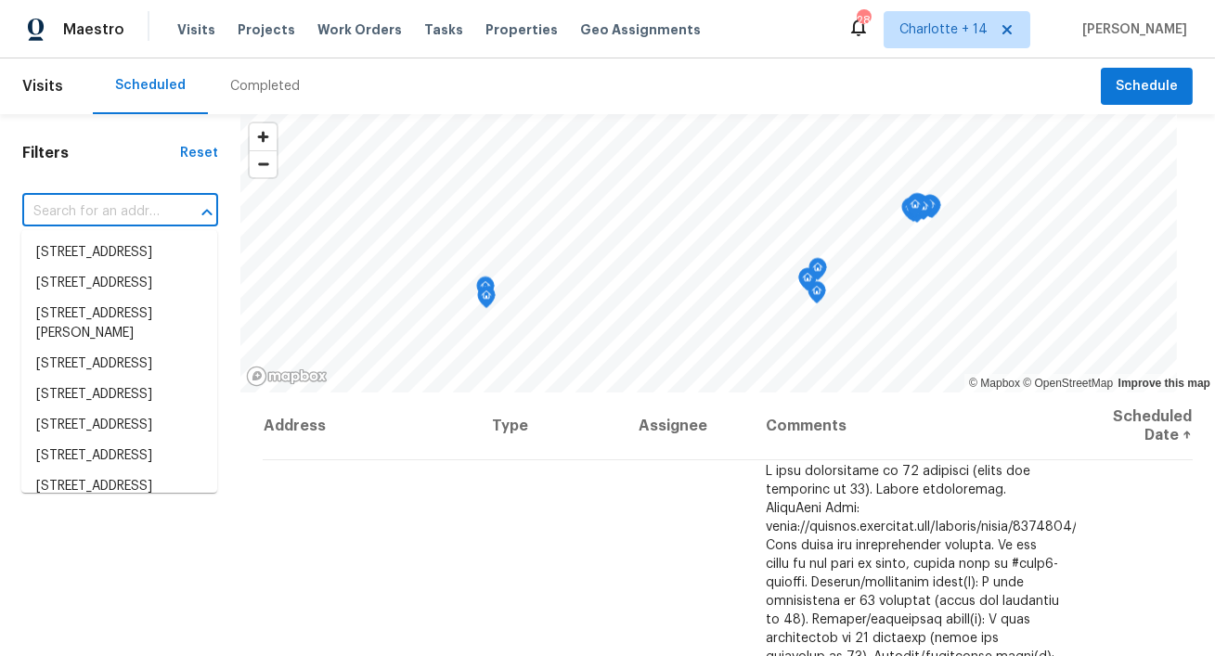
paste input "[STREET_ADDRESS]"
type input "[STREET_ADDRESS]"
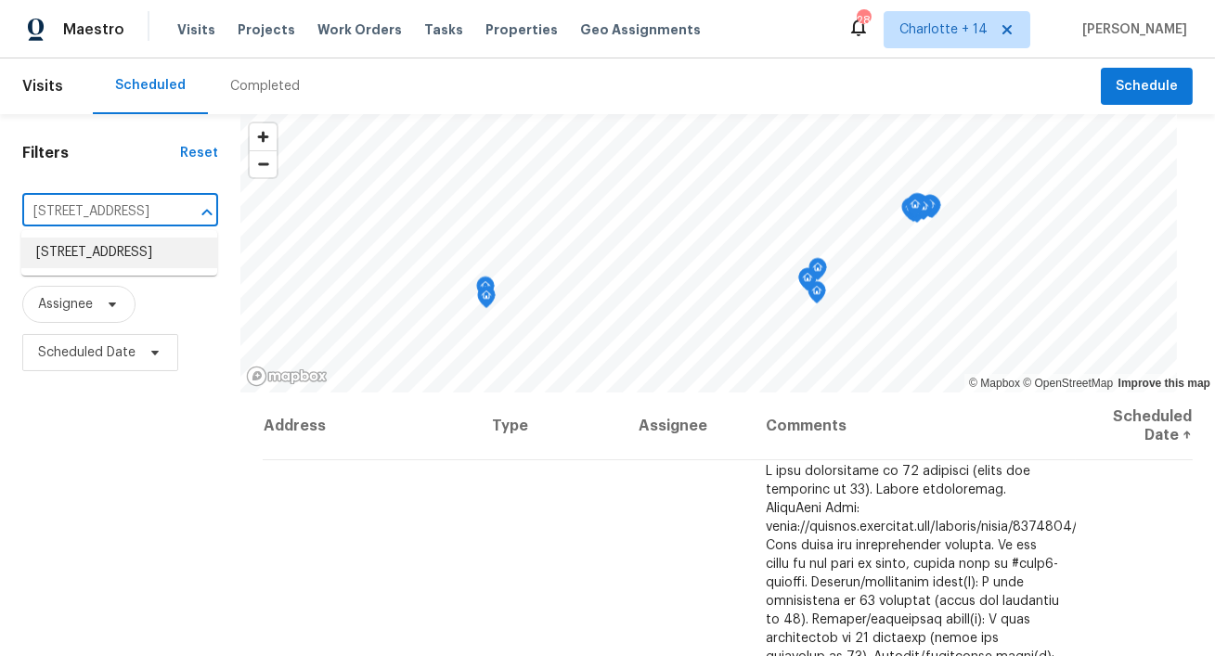
drag, startPoint x: 118, startPoint y: 229, endPoint x: 106, endPoint y: 252, distance: 25.3
click at [106, 252] on li "[STREET_ADDRESS]" at bounding box center [119, 253] width 196 height 31
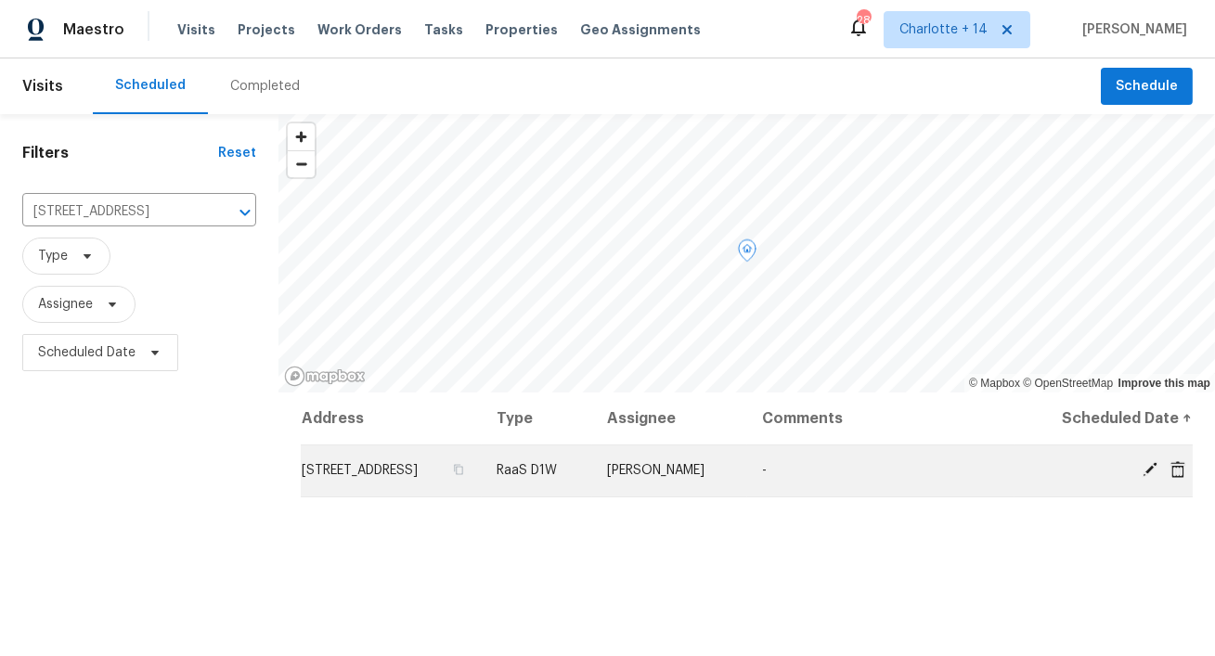
click at [1182, 477] on icon at bounding box center [1177, 468] width 15 height 17
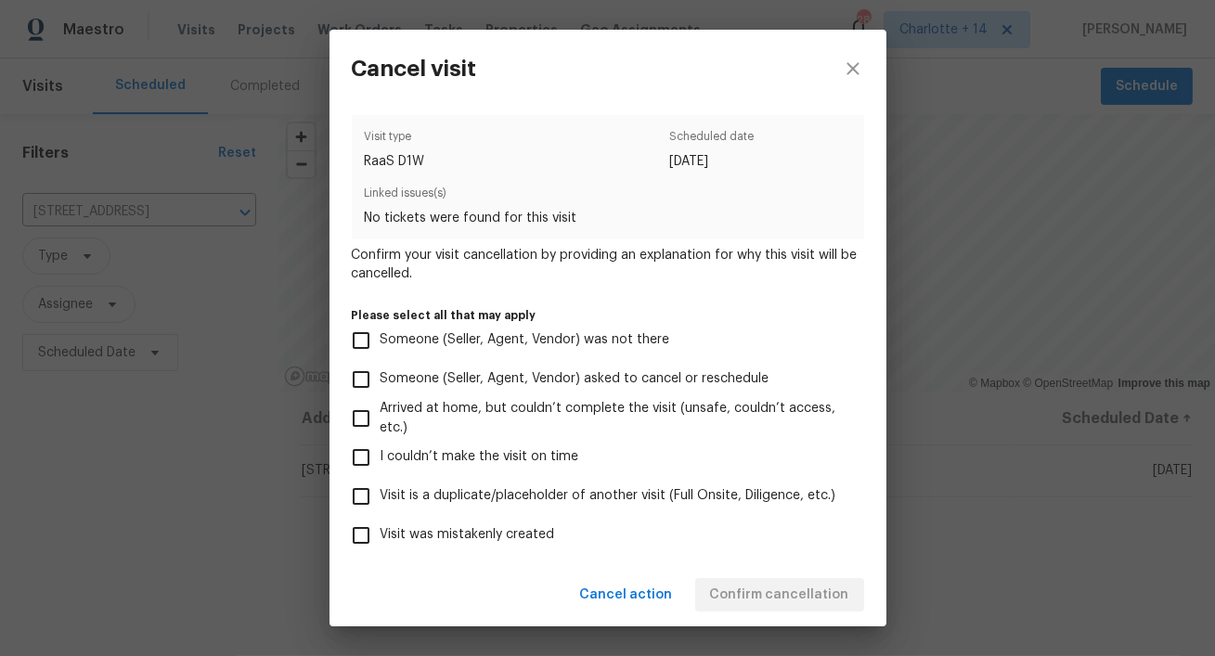
scroll to position [165, 0]
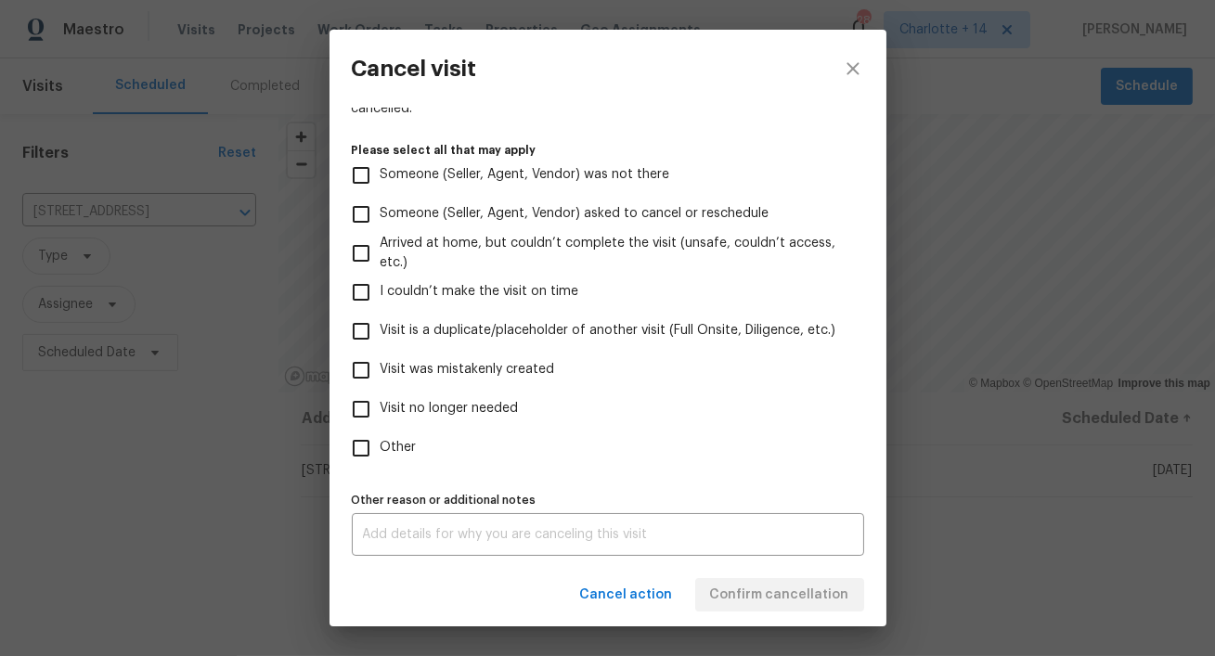
click at [510, 377] on span "Visit was mistakenly created" at bounding box center [468, 369] width 174 height 19
click at [381, 377] on input "Visit was mistakenly created" at bounding box center [361, 370] width 39 height 39
checkbox input "true"
click at [814, 587] on span "Confirm cancellation" at bounding box center [779, 595] width 139 height 23
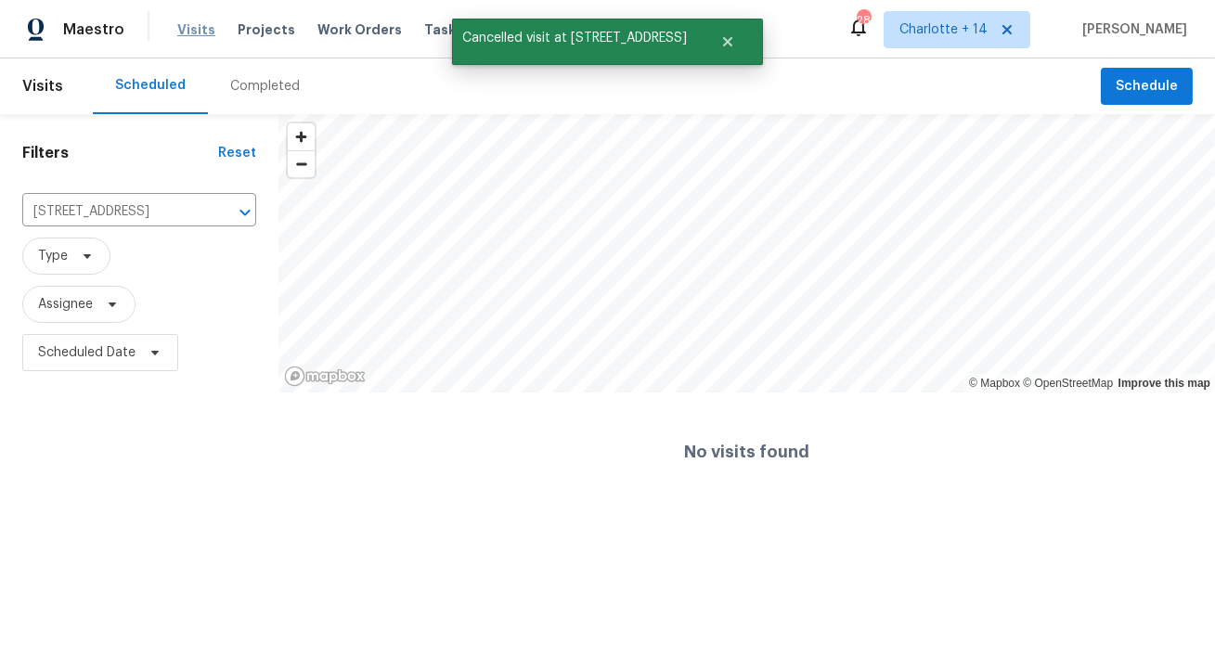
click at [190, 32] on span "Visits" at bounding box center [196, 29] width 38 height 19
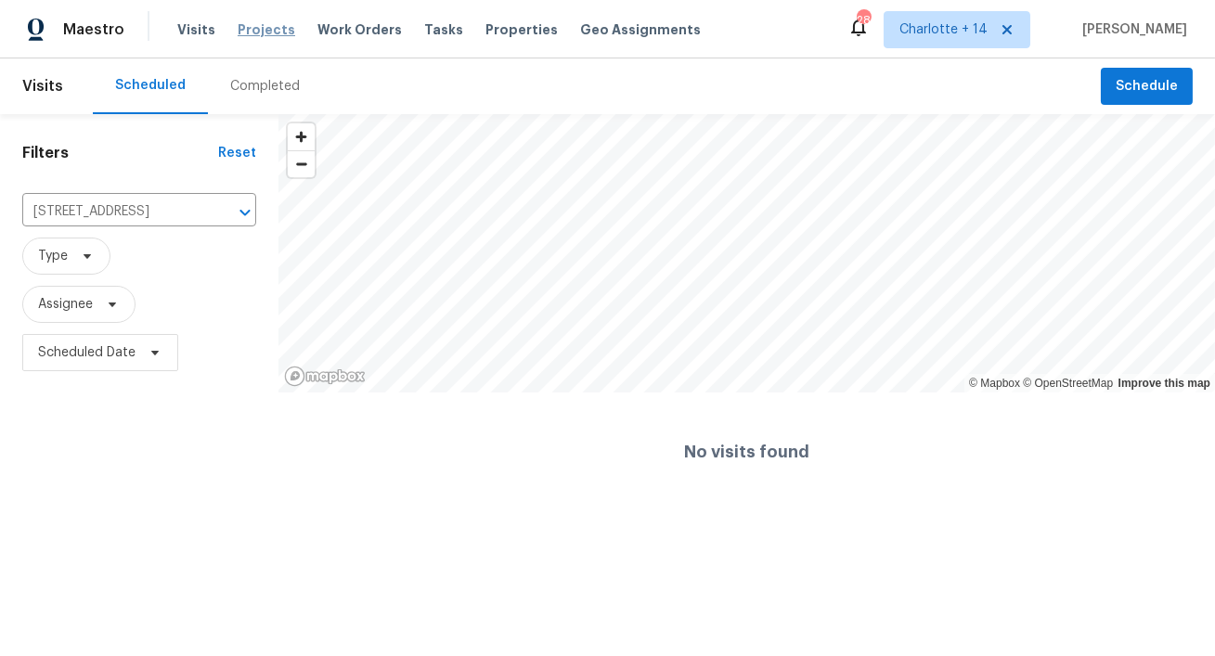
click at [257, 34] on span "Projects" at bounding box center [267, 29] width 58 height 19
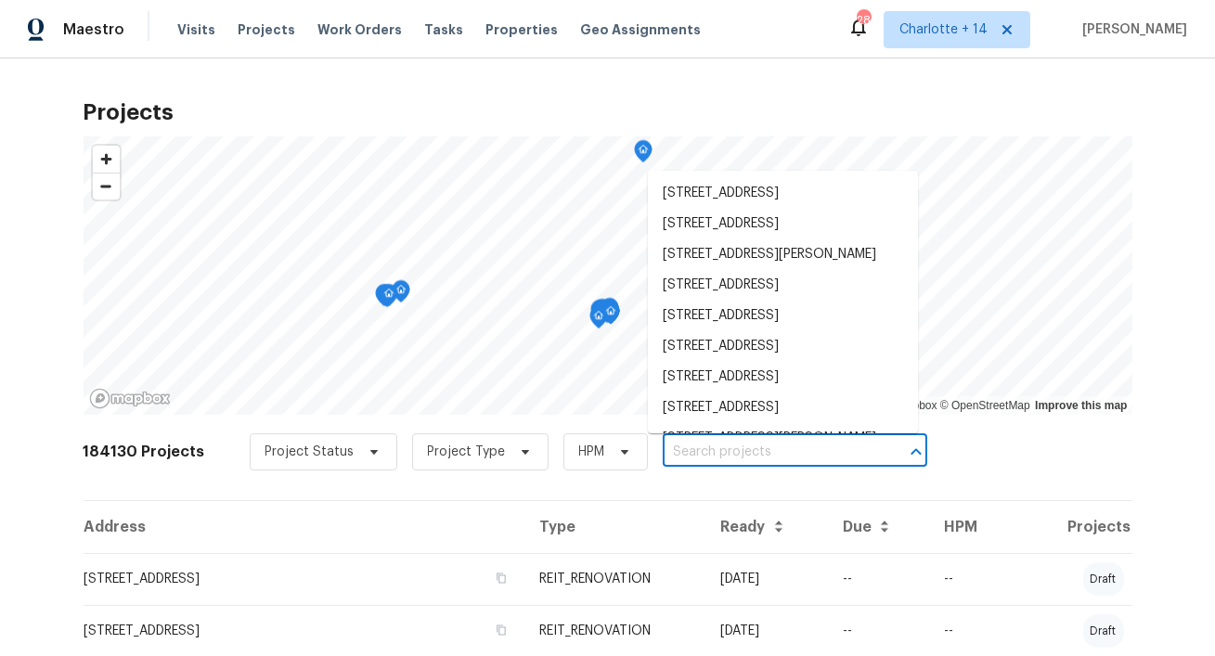
click at [703, 457] on input "text" at bounding box center [769, 452] width 213 height 29
paste input "[STREET_ADDRESS]"
type input "[STREET_ADDRESS]"
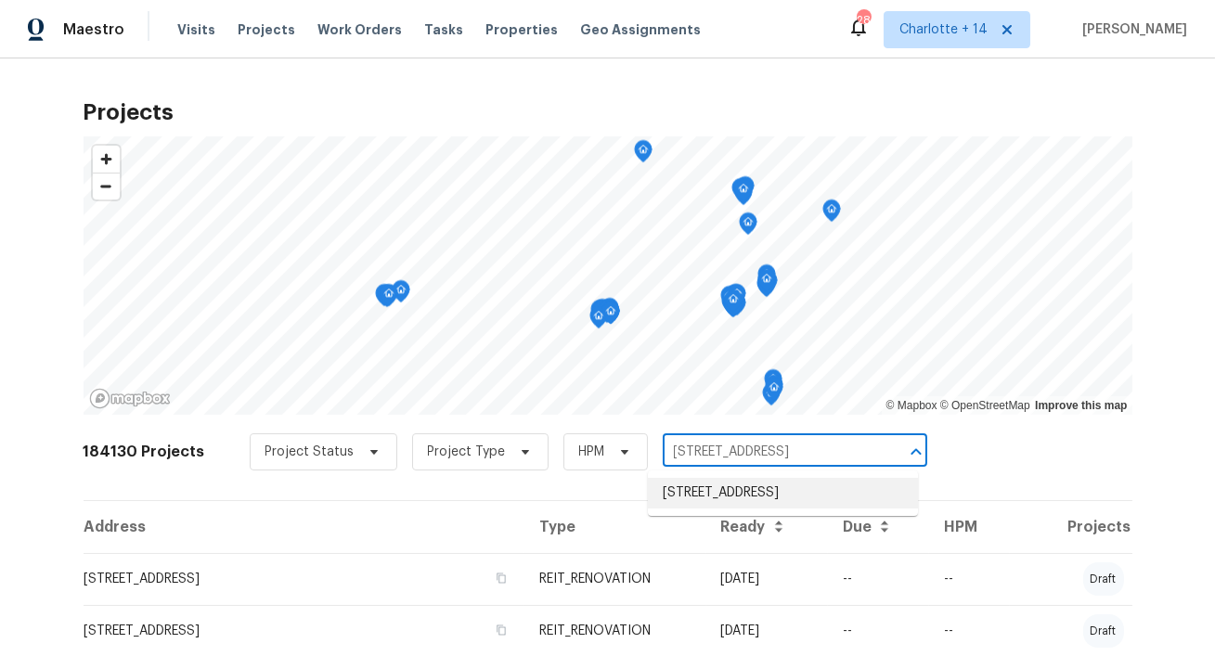
click at [724, 497] on li "[STREET_ADDRESS]" at bounding box center [783, 493] width 270 height 31
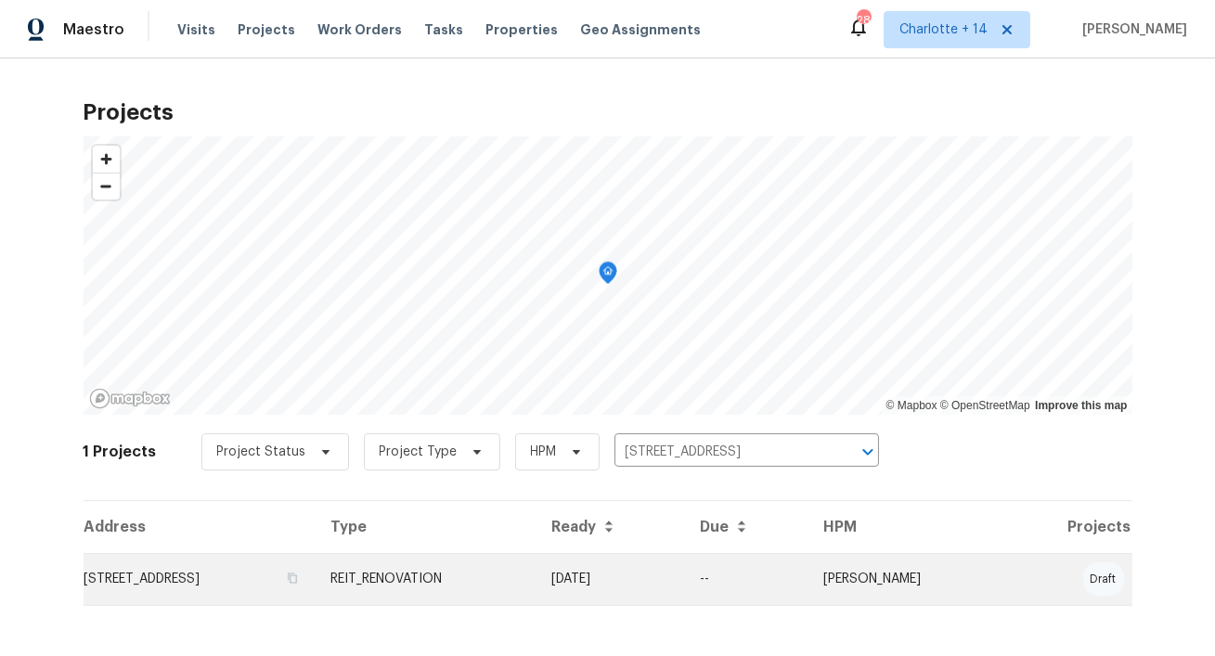
click at [184, 583] on td "[STREET_ADDRESS]" at bounding box center [200, 579] width 233 height 52
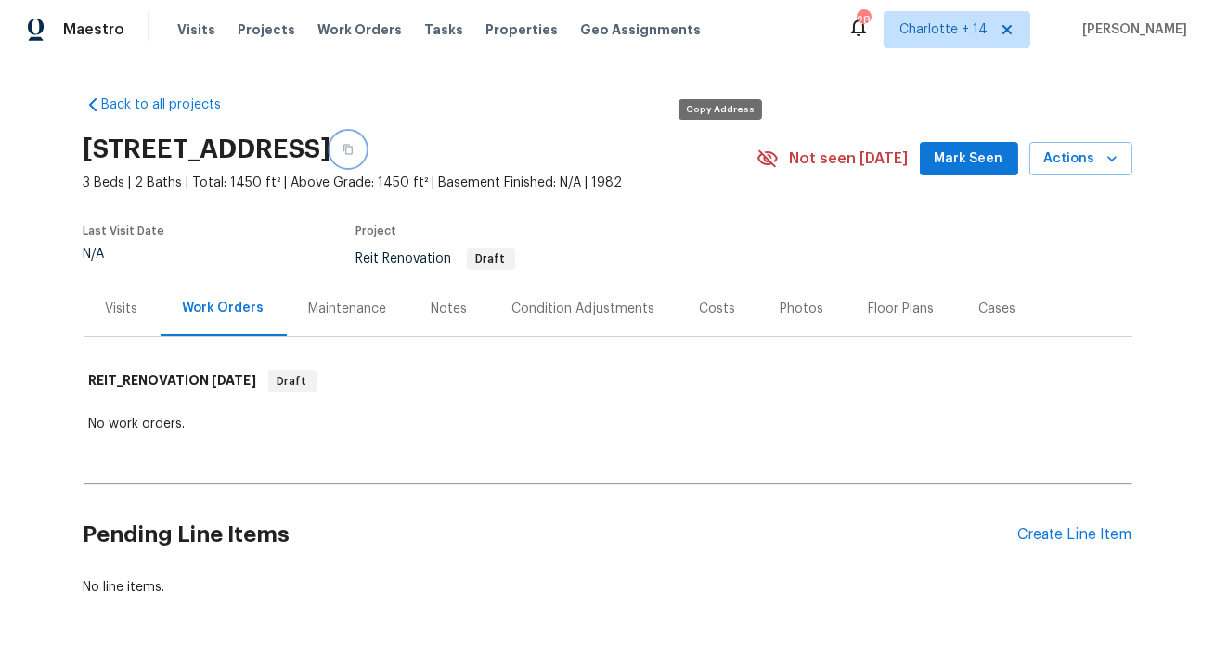
click at [354, 145] on icon "button" at bounding box center [347, 149] width 11 height 11
click at [365, 143] on button "button" at bounding box center [347, 149] width 33 height 33
click at [353, 151] on icon "button" at bounding box center [347, 150] width 9 height 10
click at [354, 149] on icon "button" at bounding box center [347, 149] width 11 height 11
click at [1014, 32] on icon at bounding box center [1007, 29] width 15 height 15
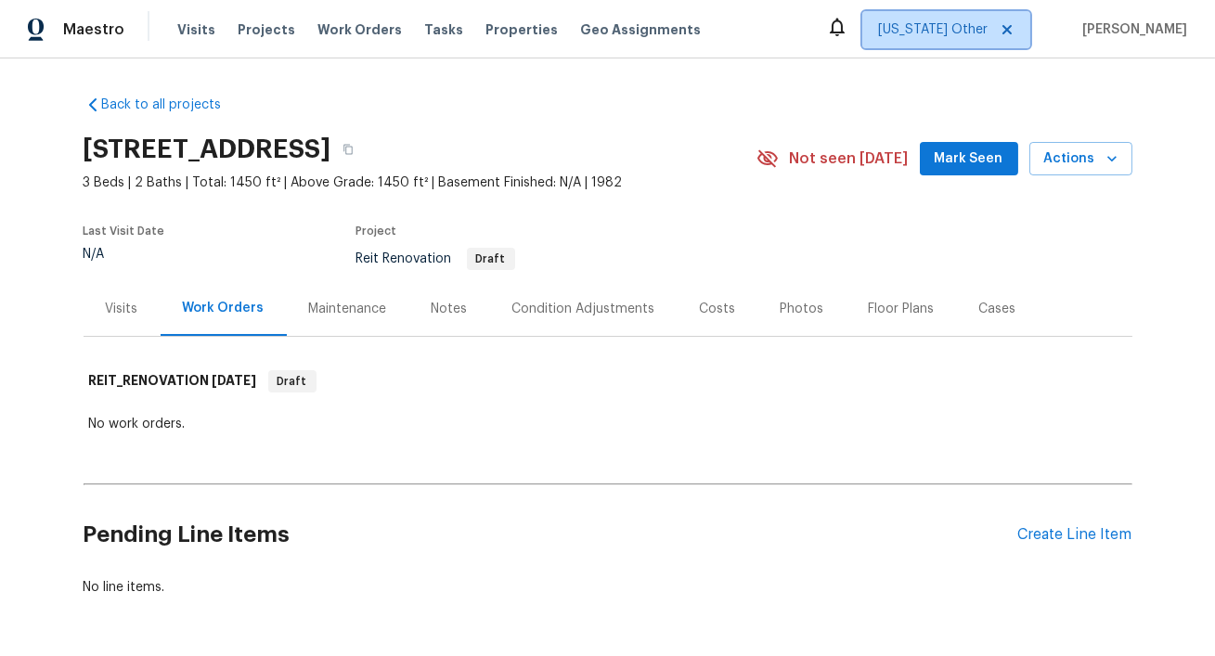
click at [958, 32] on span "[US_STATE] Other" at bounding box center [933, 29] width 110 height 19
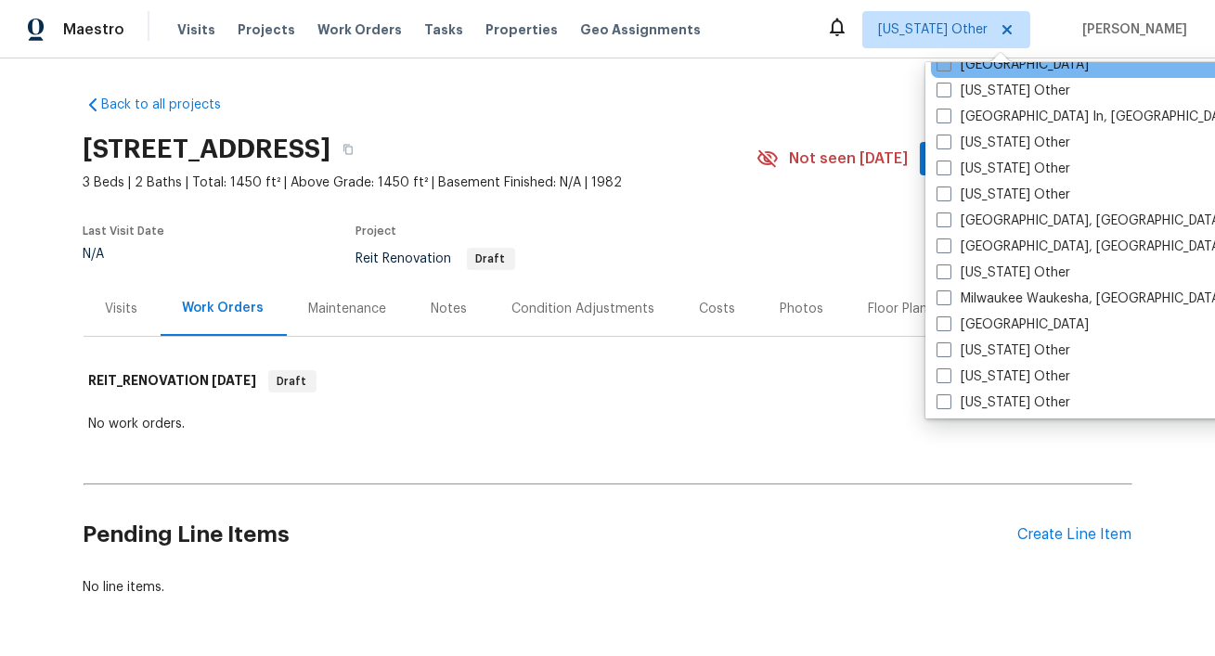
scroll to position [1364, 0]
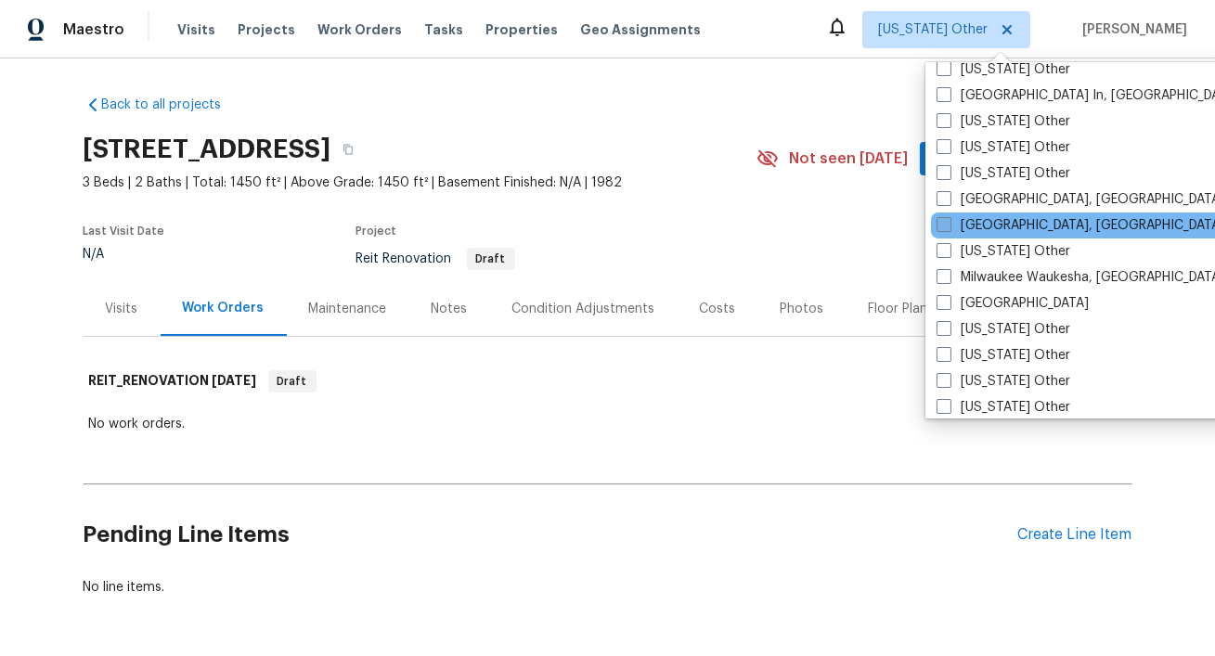
click at [942, 224] on span at bounding box center [944, 224] width 15 height 15
click at [942, 224] on input "[GEOGRAPHIC_DATA], [GEOGRAPHIC_DATA]" at bounding box center [943, 222] width 12 height 12
checkbox input "true"
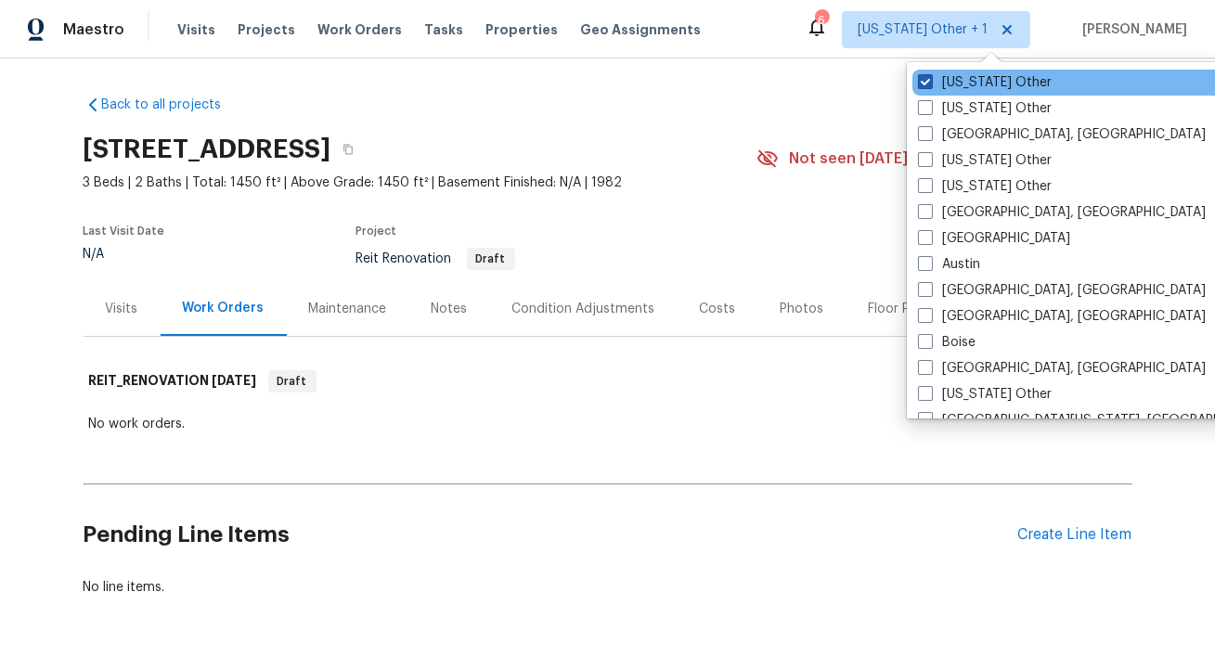
click at [921, 81] on span at bounding box center [925, 81] width 15 height 15
click at [921, 81] on input "[US_STATE] Other" at bounding box center [924, 79] width 12 height 12
checkbox input "false"
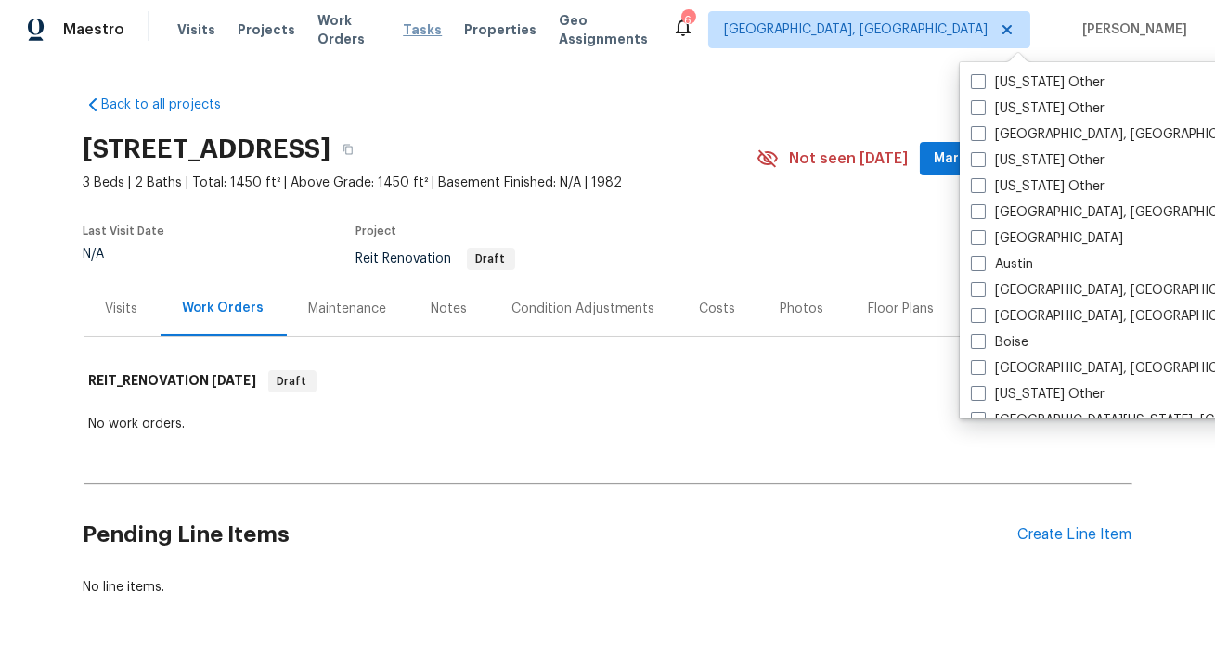
click at [421, 31] on span "Tasks" at bounding box center [422, 29] width 39 height 13
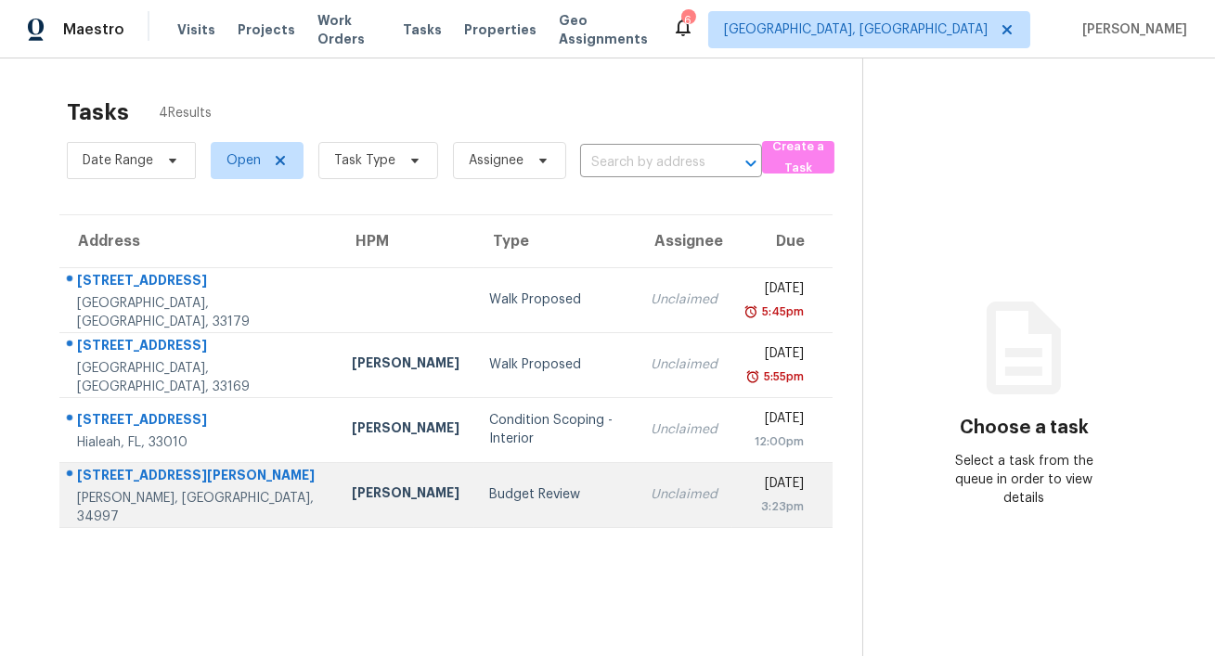
click at [239, 501] on td "[STREET_ADDRESS][PERSON_NAME][PERSON_NAME]" at bounding box center [198, 494] width 278 height 65
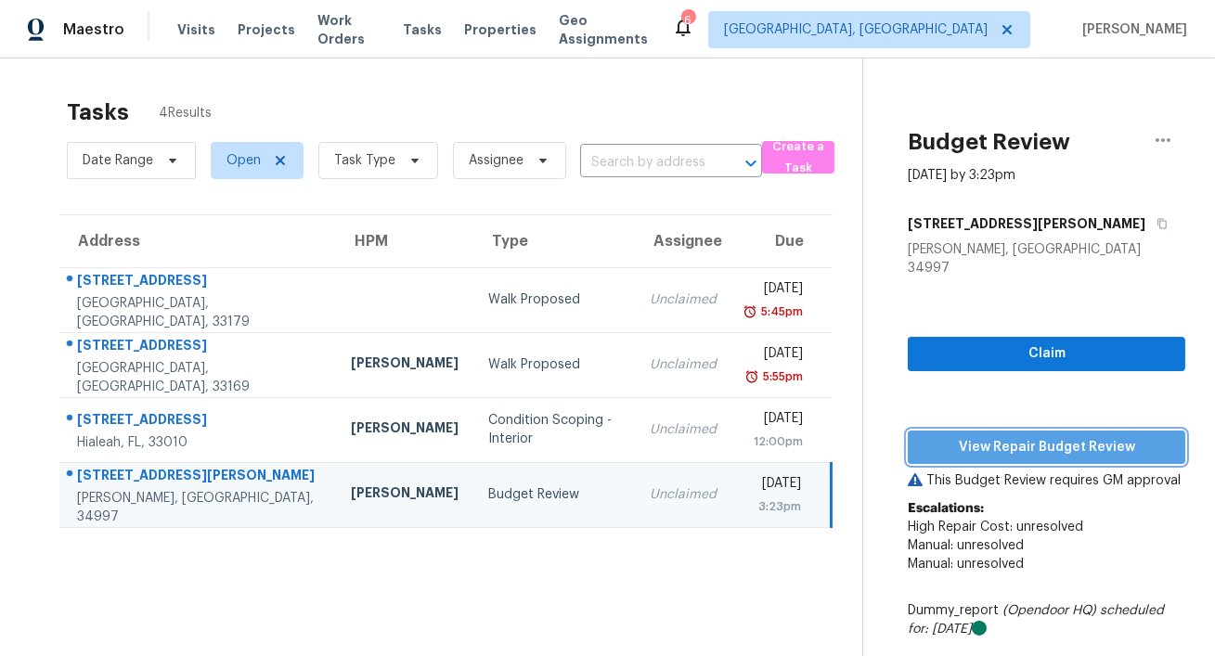
click at [1057, 437] on span "View Repair Budget Review" at bounding box center [1047, 447] width 248 height 23
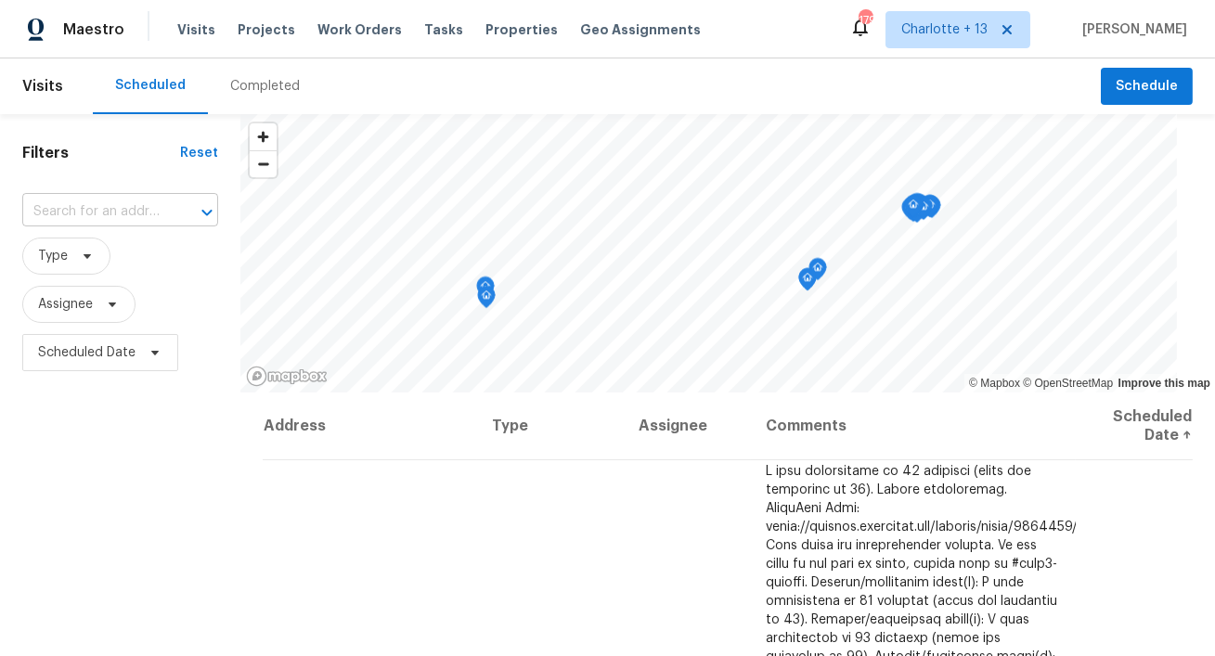
click at [47, 205] on input "text" at bounding box center [94, 212] width 144 height 29
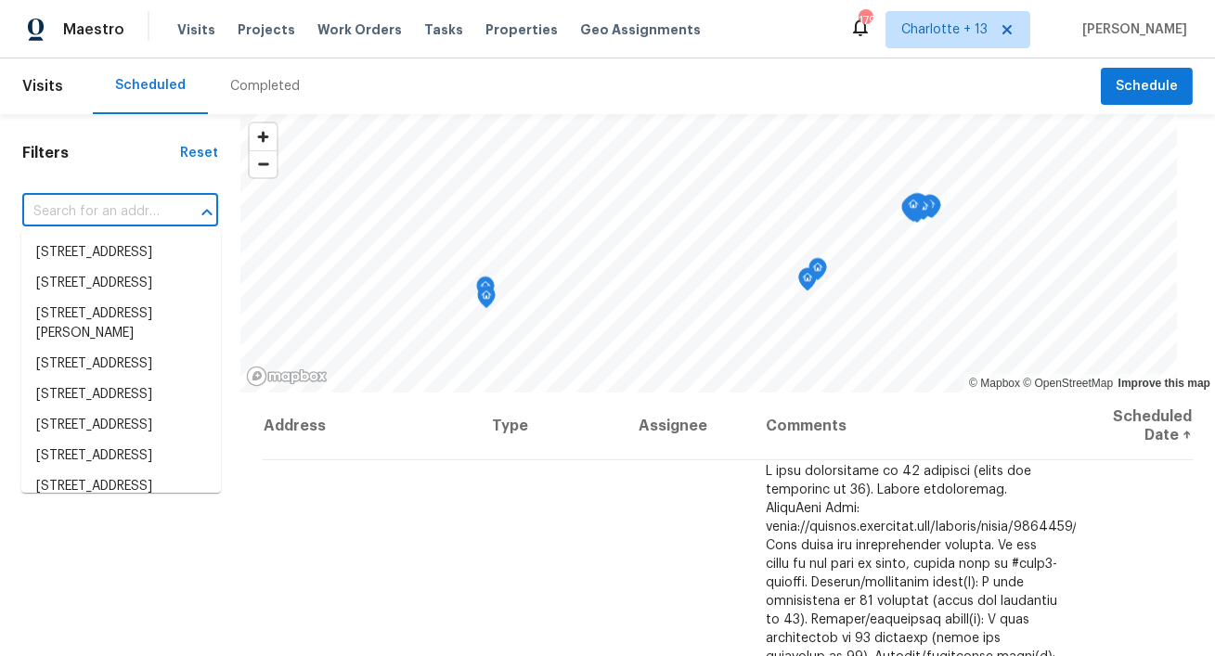
paste input "340 Onyx Ct"
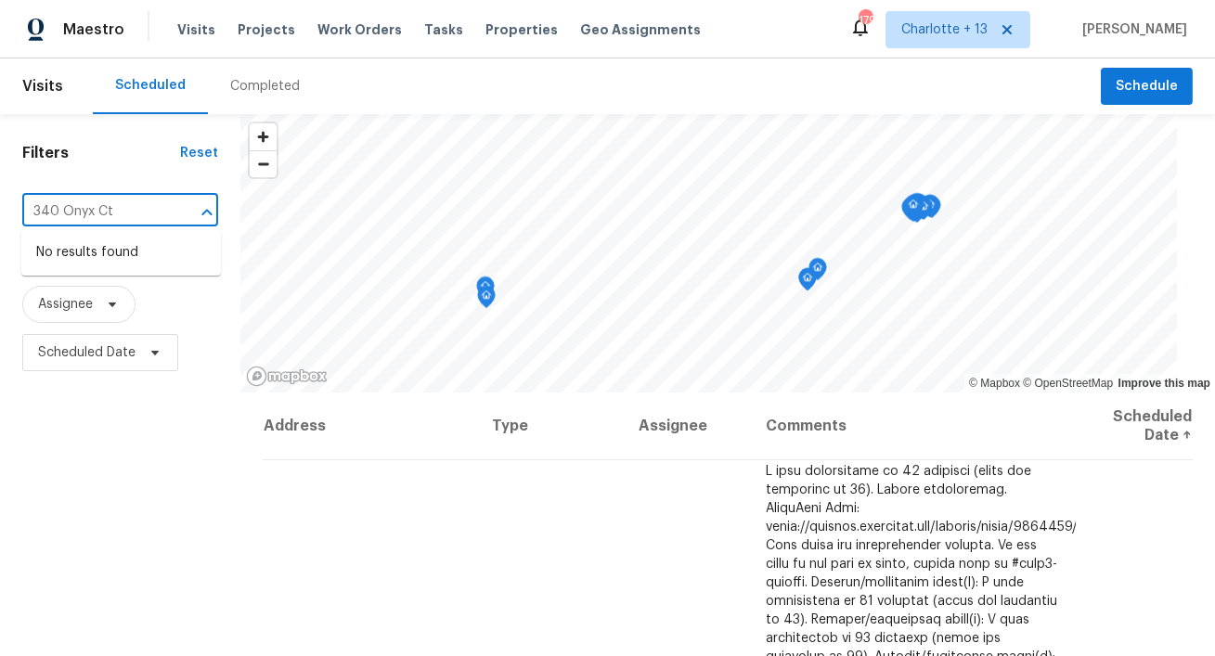
type input "340 Onyx Ct"
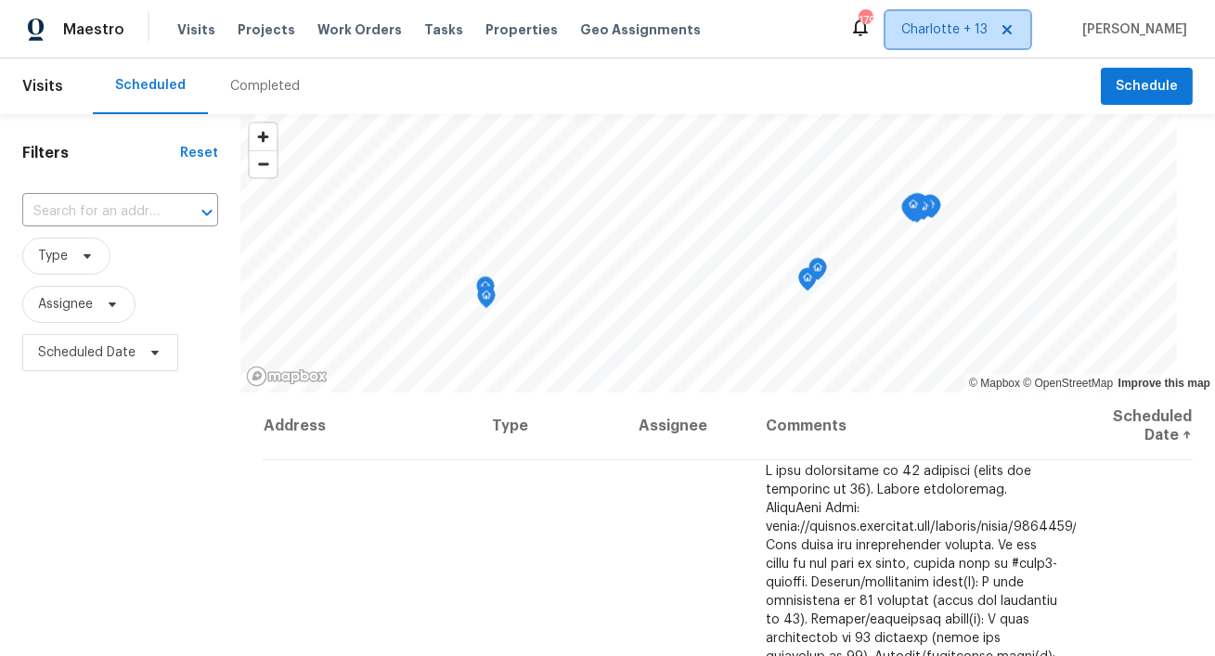
click at [964, 37] on span "Charlotte + 13" at bounding box center [944, 29] width 86 height 19
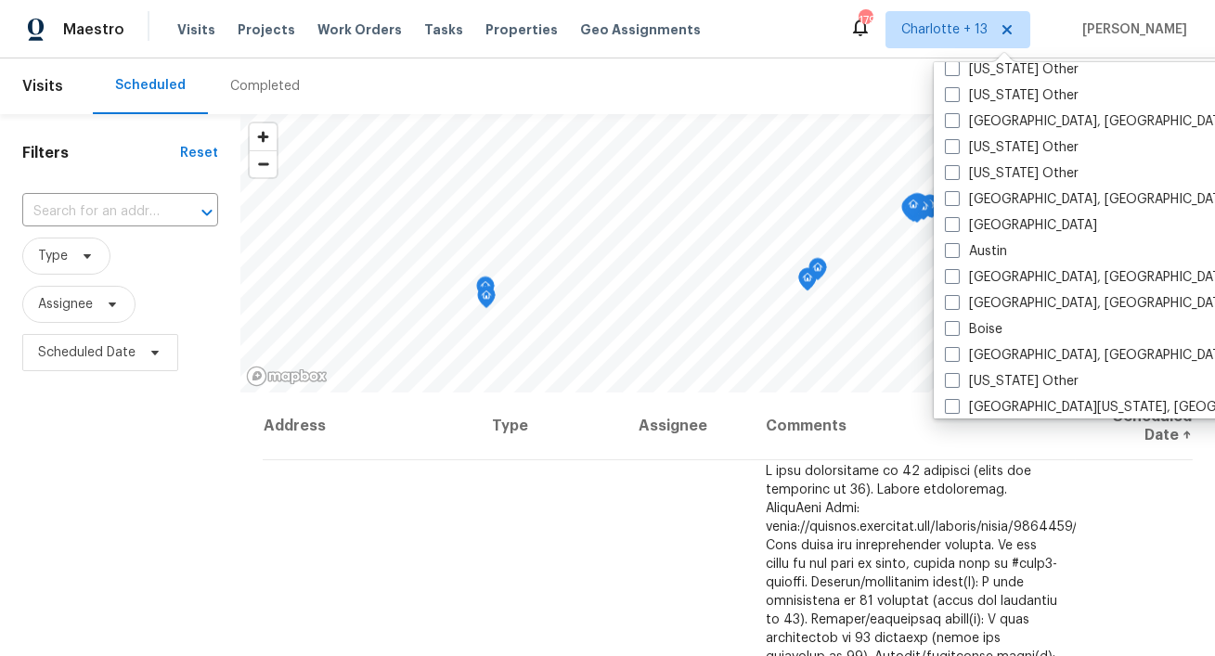
scroll to position [412, 0]
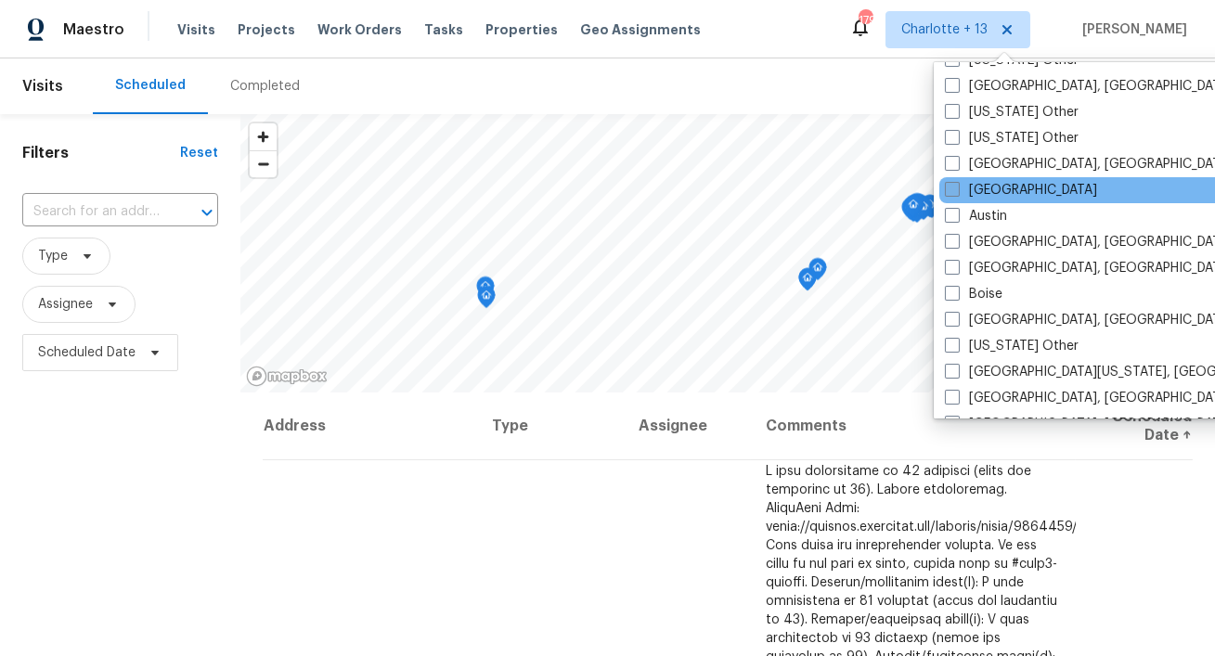
click at [994, 195] on label "[GEOGRAPHIC_DATA]" at bounding box center [1021, 190] width 152 height 19
click at [957, 193] on input "[GEOGRAPHIC_DATA]" at bounding box center [951, 187] width 12 height 12
checkbox input "true"
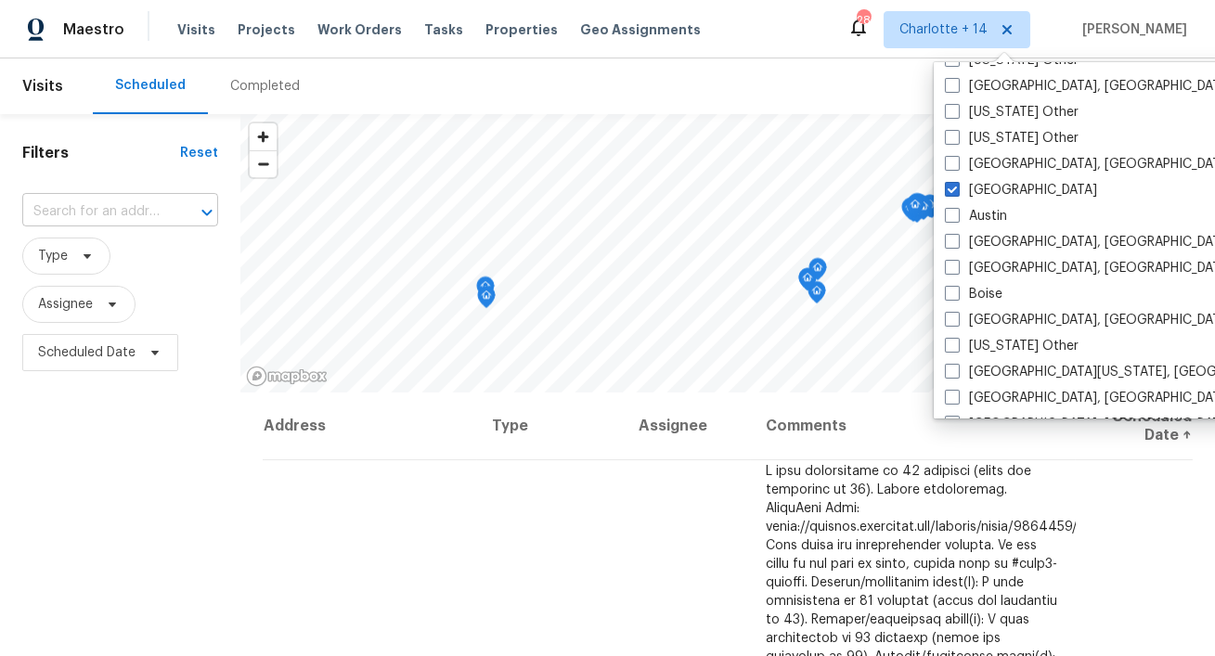
click at [93, 215] on input "text" at bounding box center [94, 212] width 144 height 29
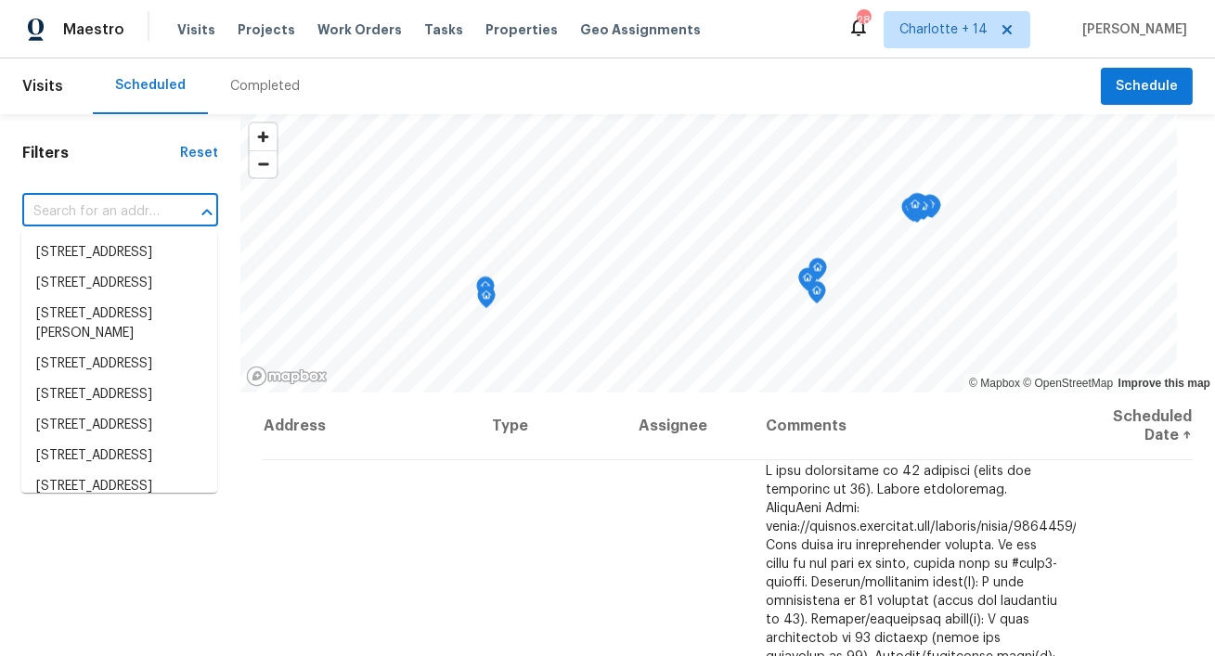
paste input "340 Onyx Ct"
type input "340 Onyx Ct"
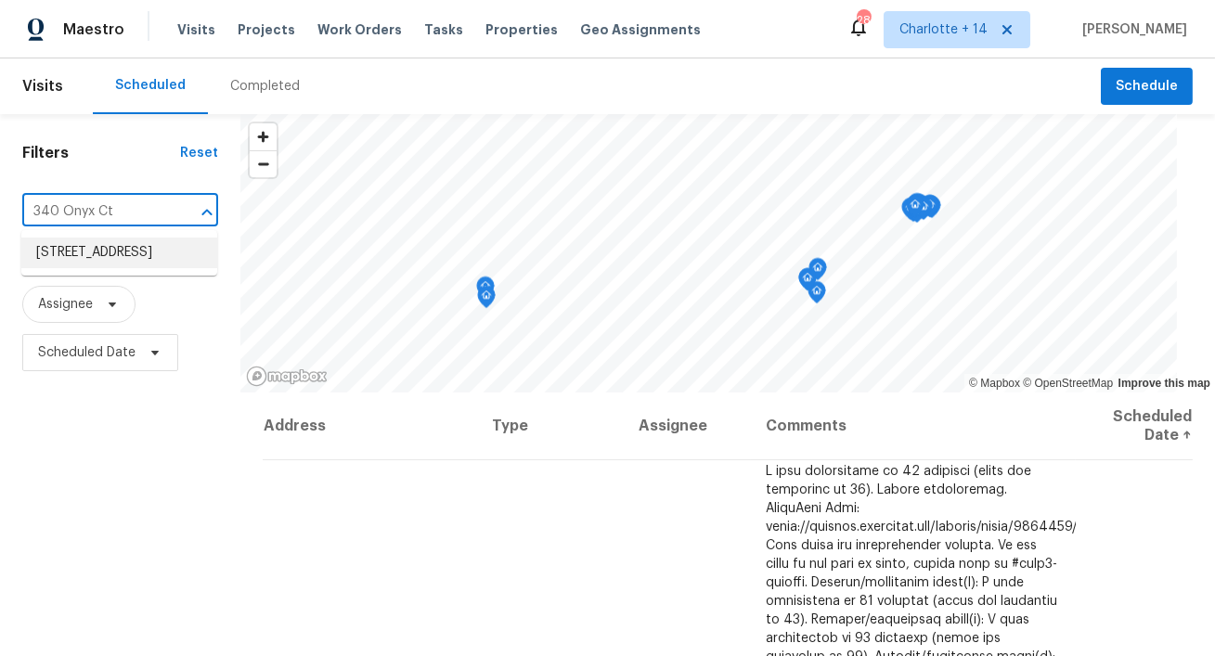
click at [91, 258] on li "[STREET_ADDRESS]" at bounding box center [119, 253] width 196 height 31
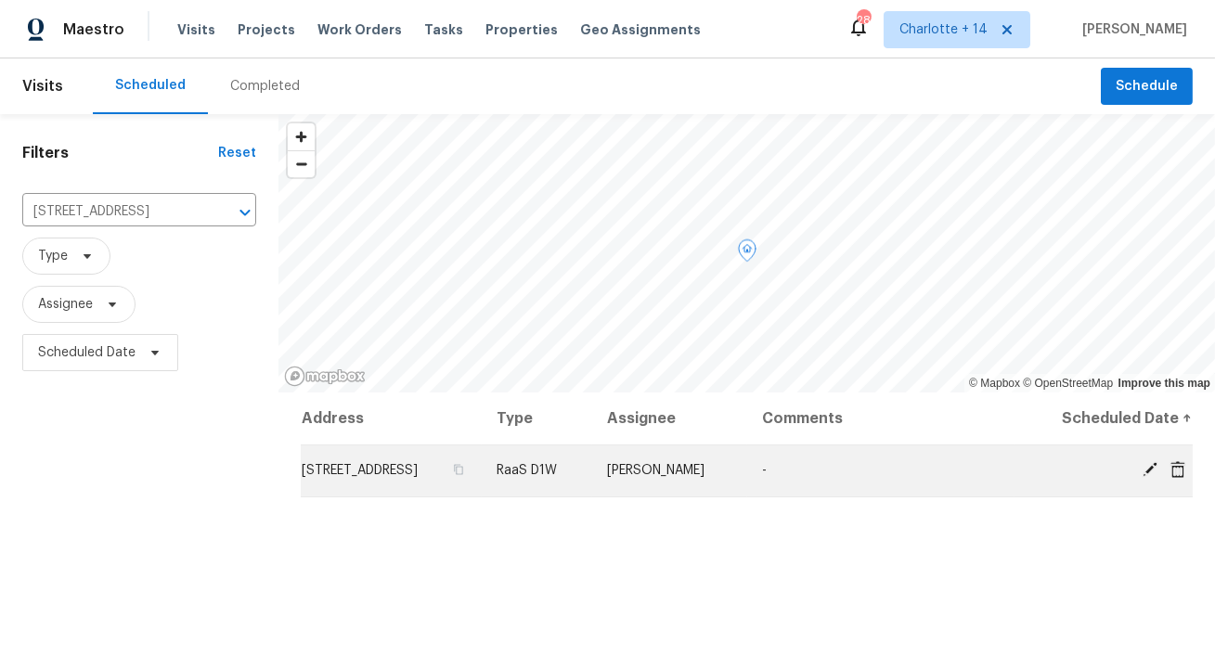
click at [1182, 472] on icon at bounding box center [1177, 468] width 15 height 17
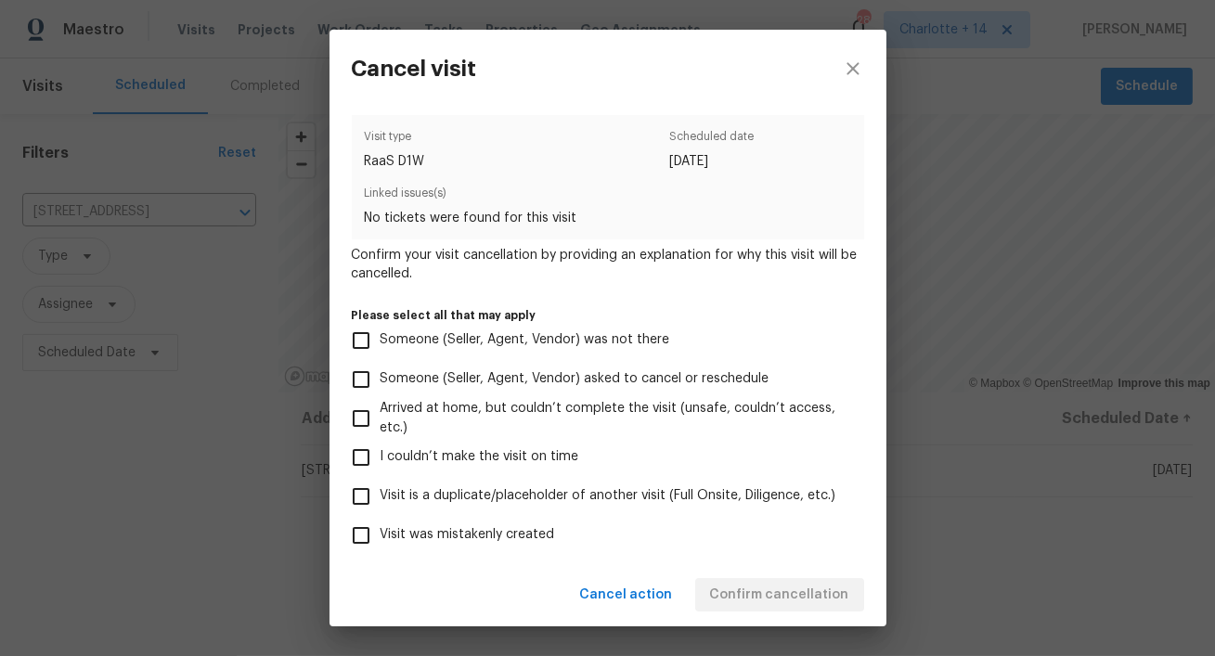
scroll to position [165, 0]
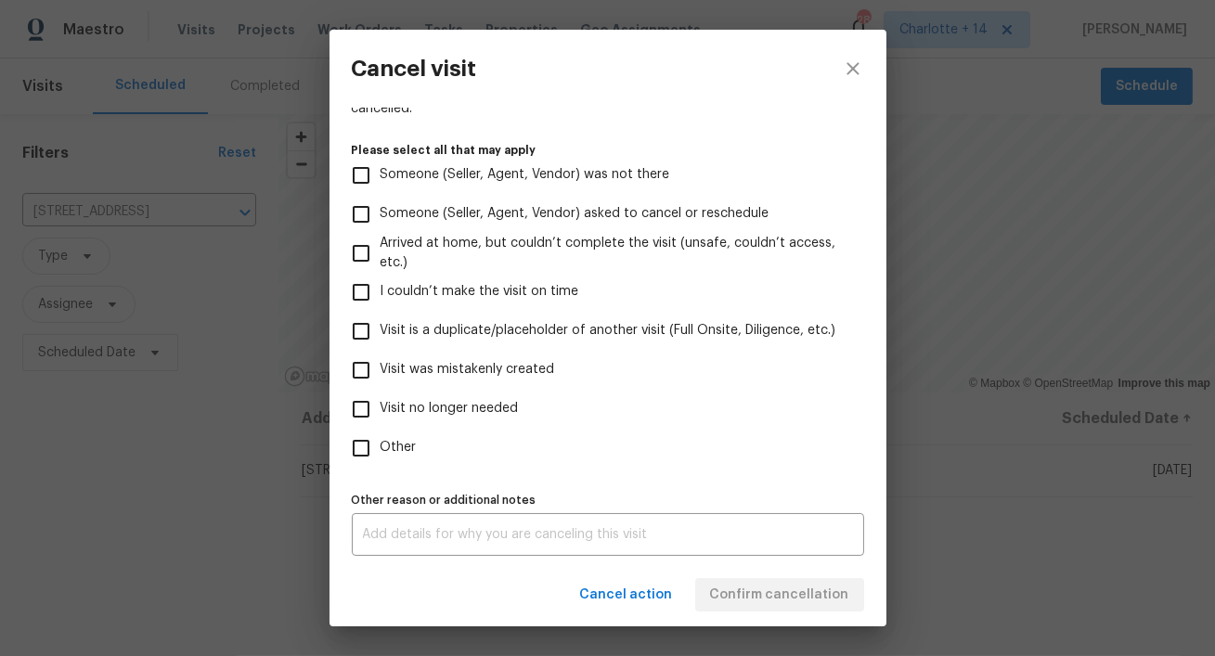
click at [536, 375] on span "Visit was mistakenly created" at bounding box center [468, 369] width 174 height 19
click at [381, 375] on input "Visit was mistakenly created" at bounding box center [361, 370] width 39 height 39
checkbox input "true"
click at [802, 598] on span "Confirm cancellation" at bounding box center [779, 595] width 139 height 23
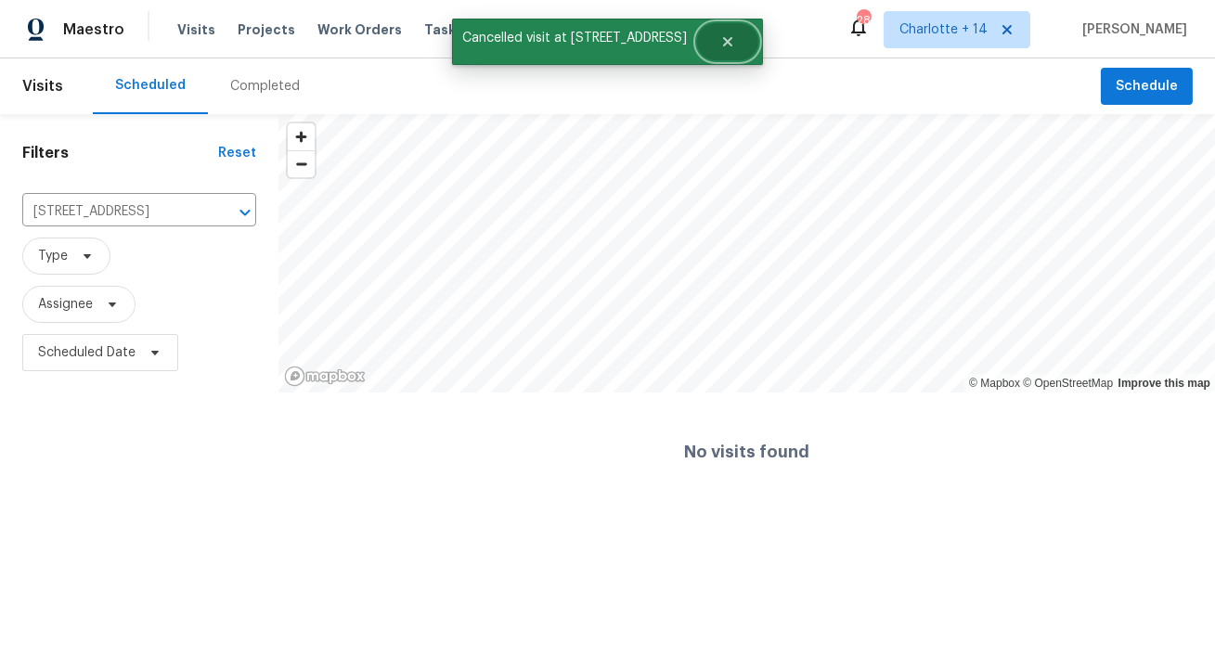
click at [720, 44] on icon "Close" at bounding box center [727, 41] width 15 height 15
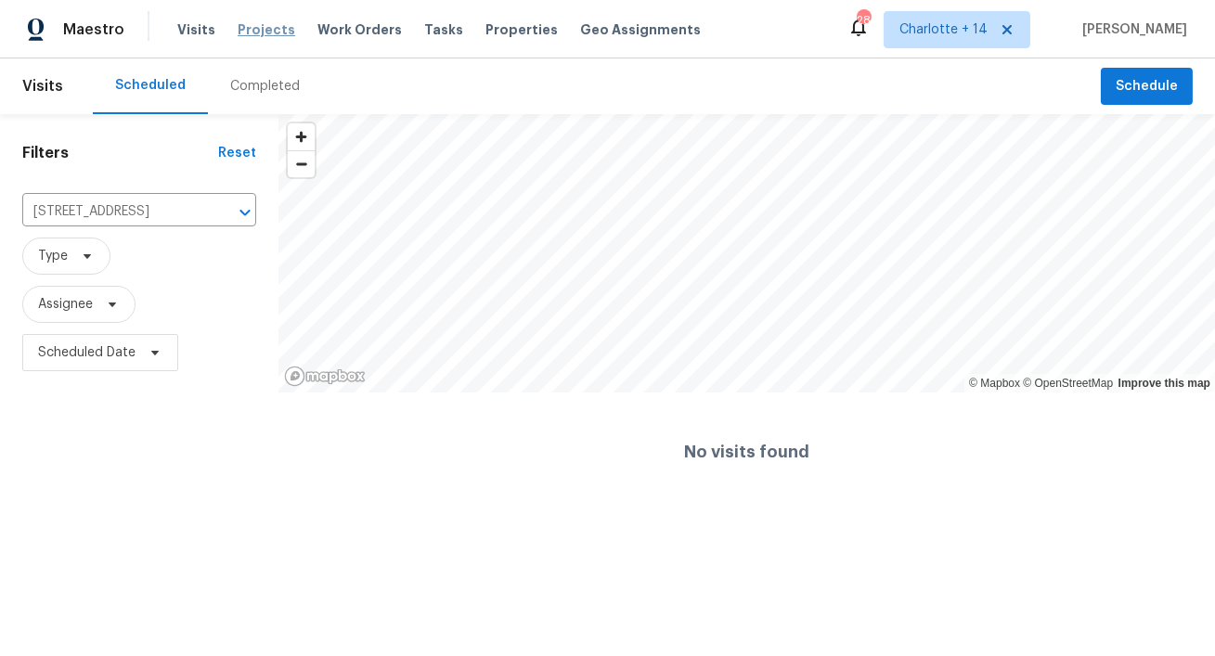
click at [263, 26] on span "Projects" at bounding box center [267, 29] width 58 height 19
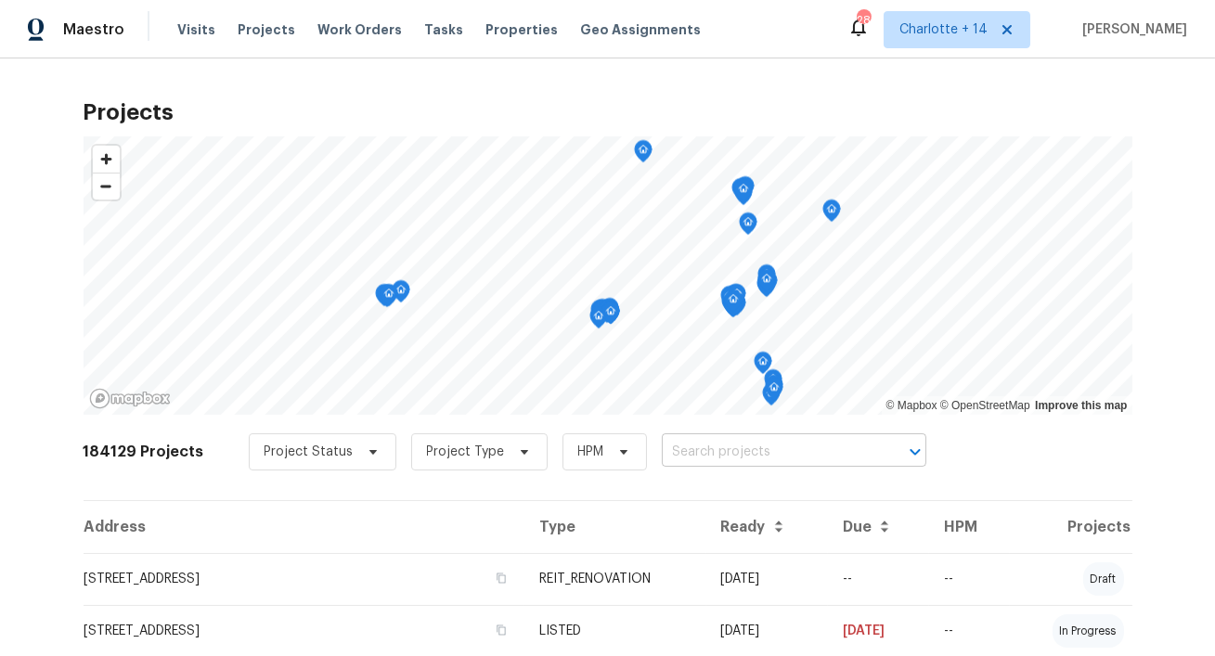
click at [676, 449] on input "text" at bounding box center [768, 452] width 213 height 29
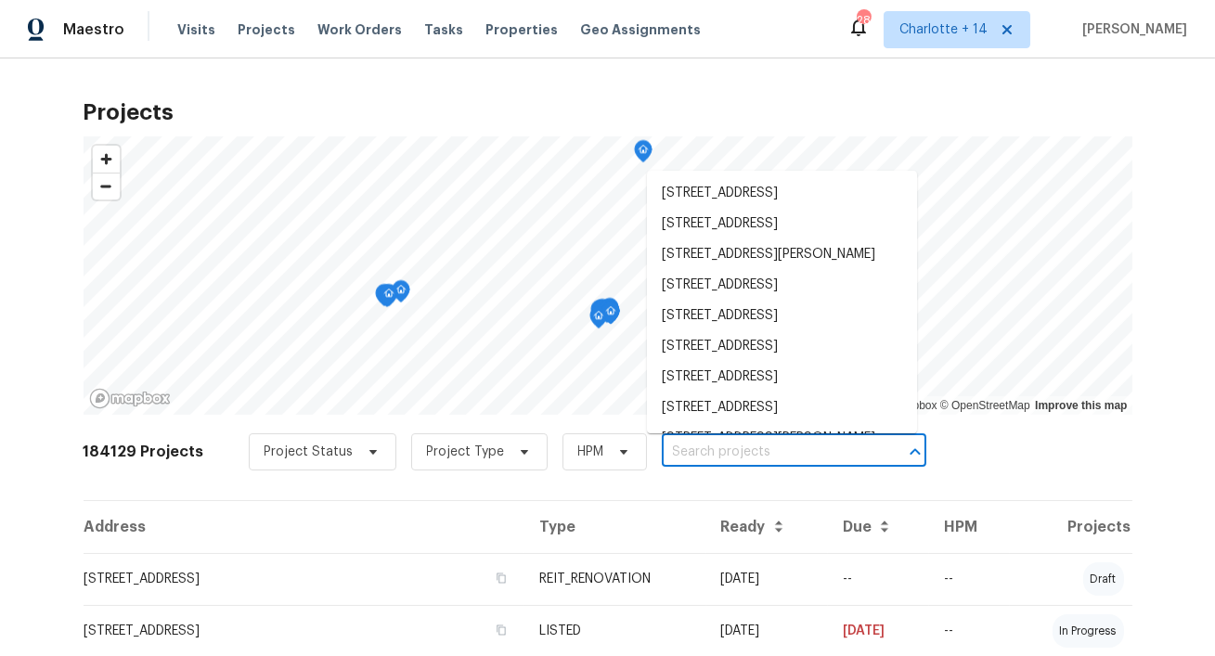
paste input "340 Onyx Ct"
type input "340 Onyx Ct"
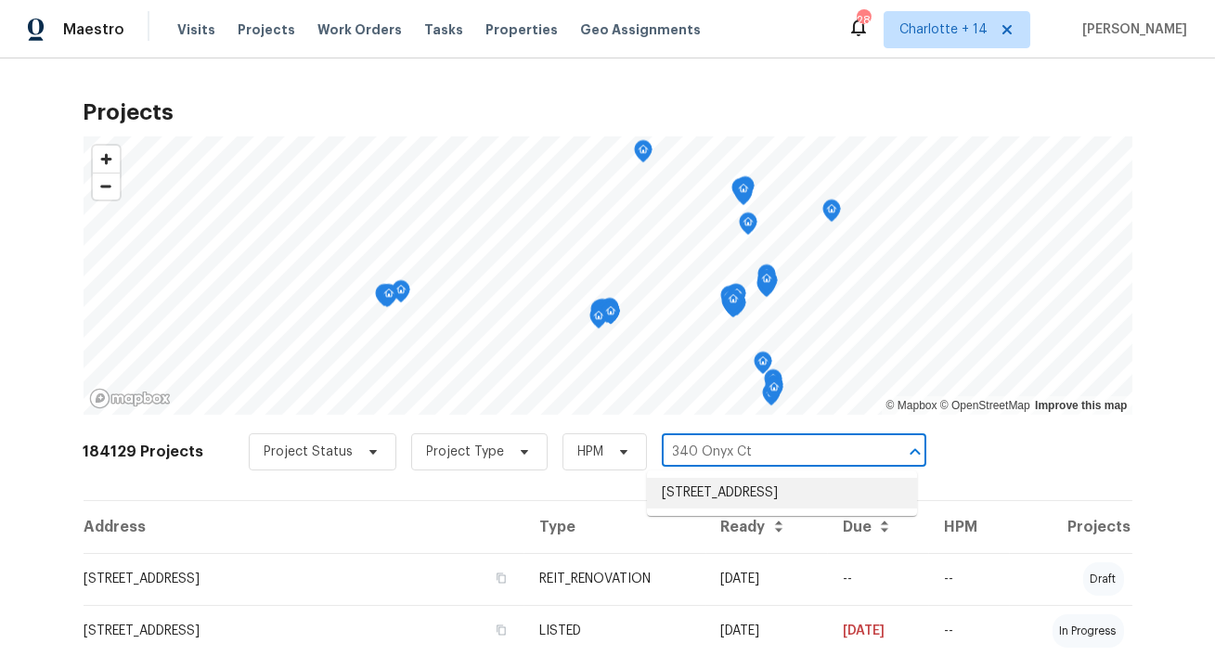
click at [667, 485] on li "[STREET_ADDRESS]" at bounding box center [782, 493] width 270 height 31
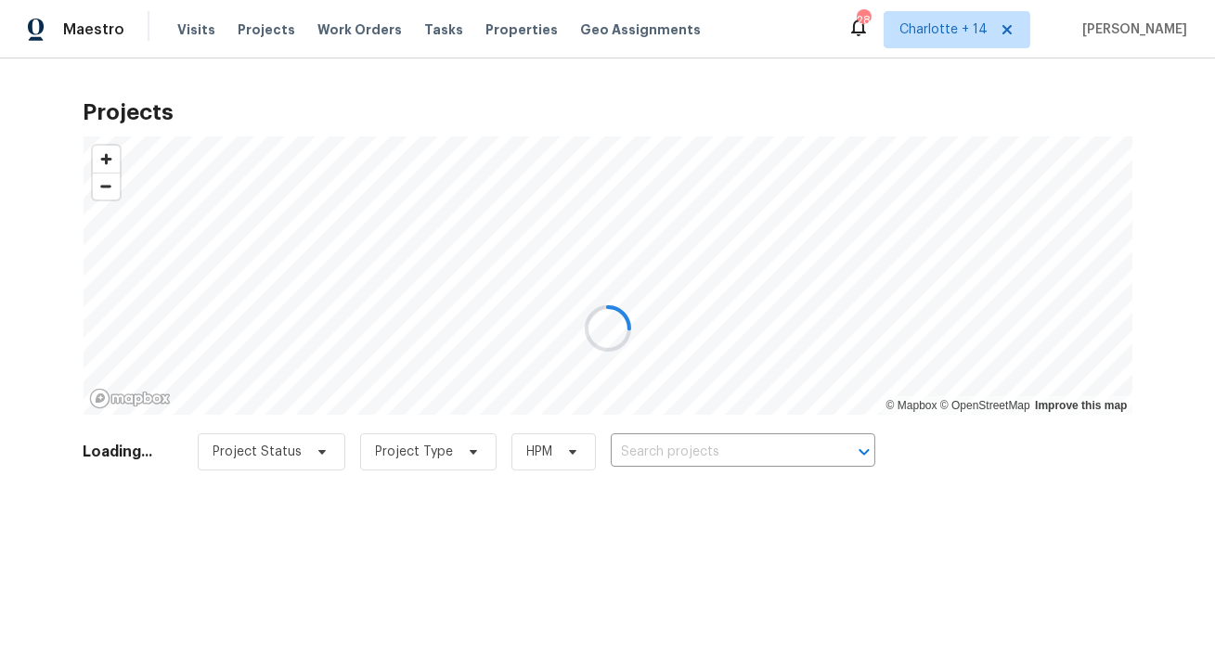
type input "[STREET_ADDRESS]"
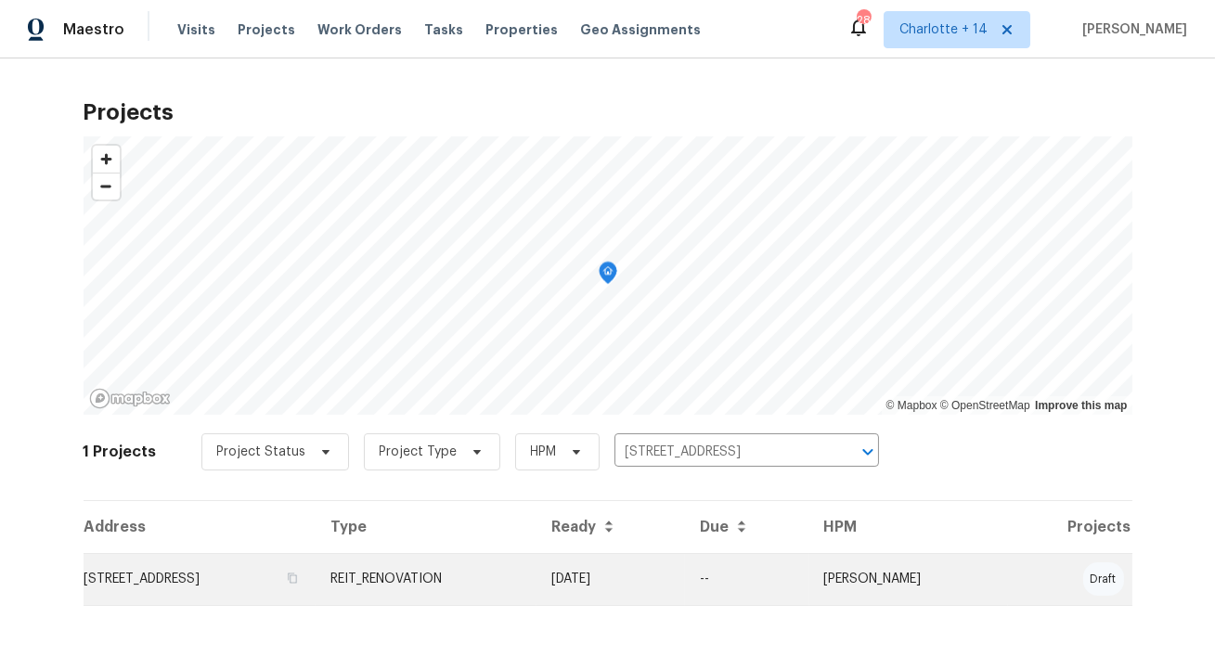
click at [209, 569] on td "[STREET_ADDRESS]" at bounding box center [200, 579] width 233 height 52
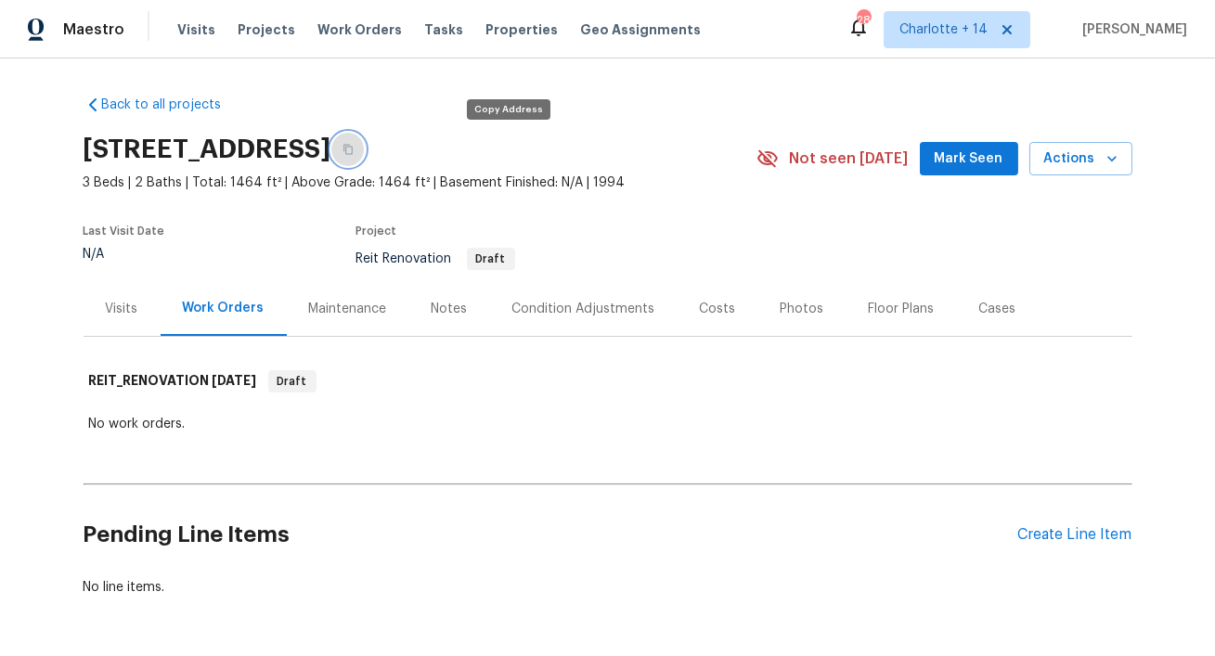
click at [365, 143] on button "button" at bounding box center [347, 149] width 33 height 33
